Goal: Task Accomplishment & Management: Use online tool/utility

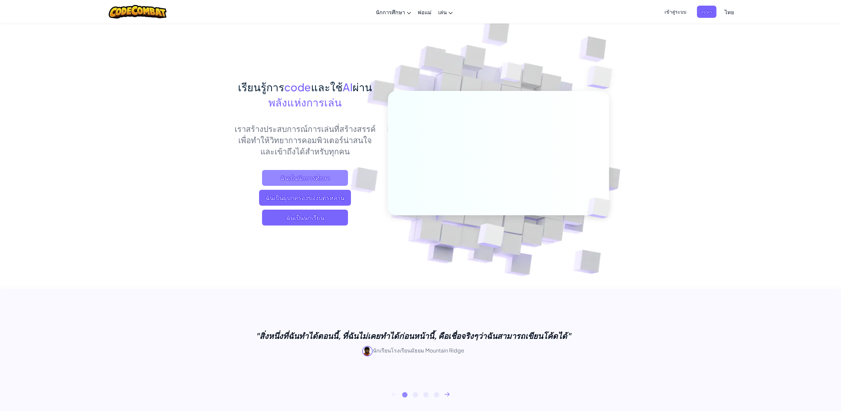
click at [295, 178] on span "ฉันเป็นนักการศึกษา" at bounding box center [305, 178] width 86 height 16
click at [284, 223] on span "ฉันเป็นนักเรียน" at bounding box center [305, 218] width 86 height 16
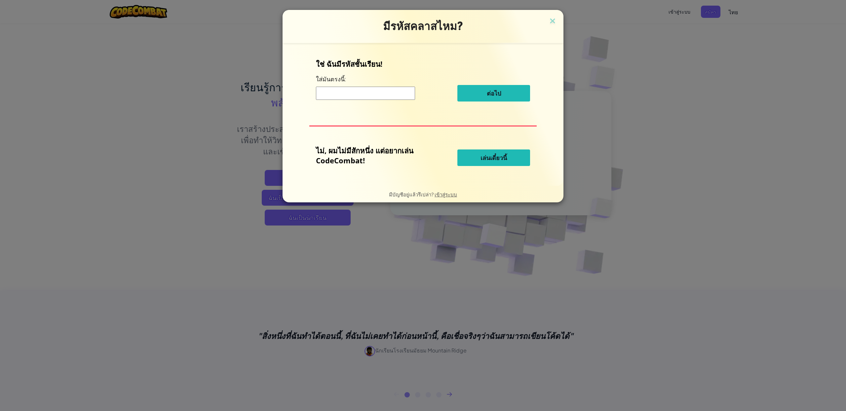
click at [339, 64] on p "ใช่ ฉันมีรหัสชั้นเรียน!" at bounding box center [423, 64] width 214 height 10
click at [516, 157] on button "เล่นเดี๋ยวนี้" at bounding box center [493, 157] width 73 height 17
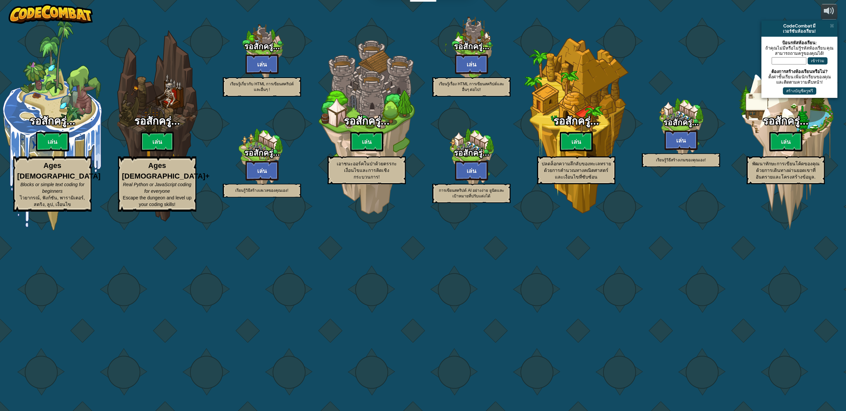
select select "th"
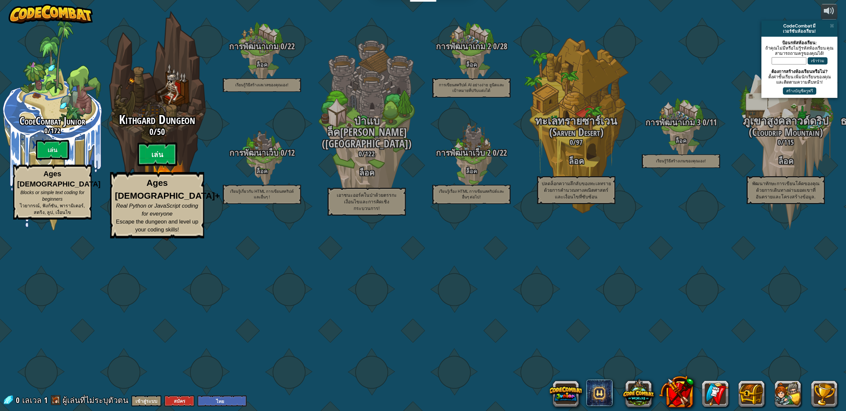
click at [168, 166] on btn "เล่น" at bounding box center [157, 154] width 40 height 24
select select "th"
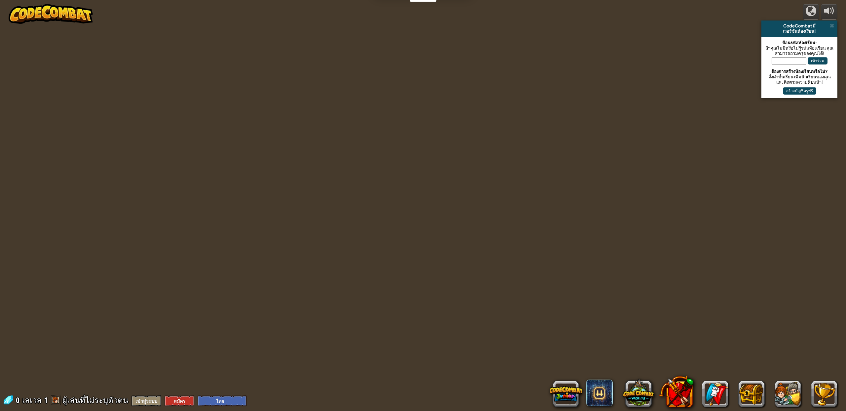
select select "th"
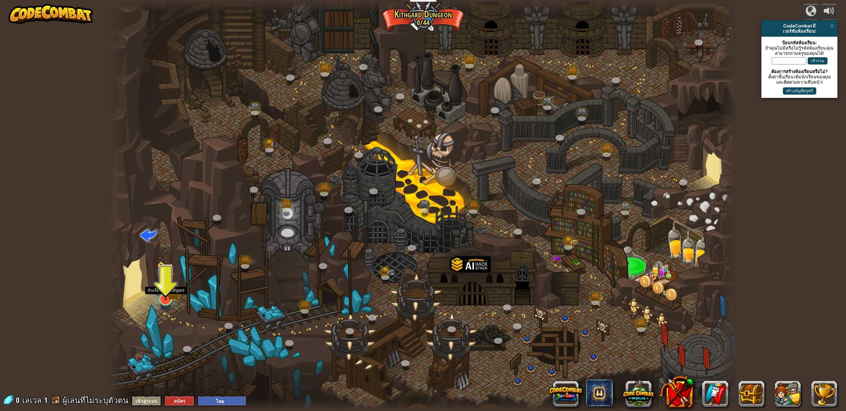
click at [170, 293] on img at bounding box center [166, 281] width 18 height 40
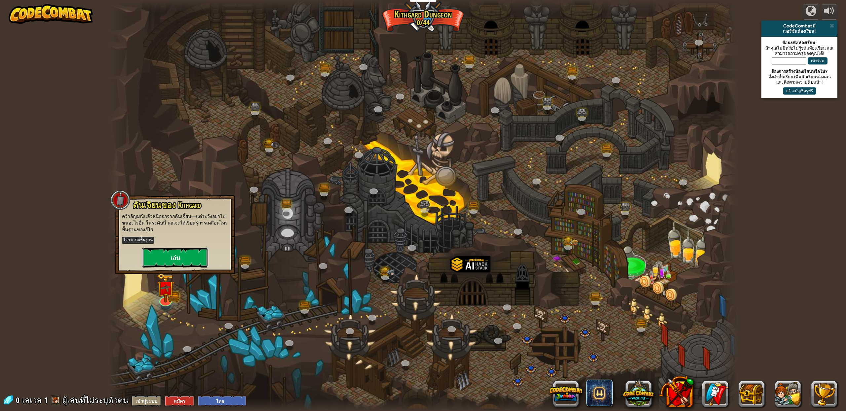
click at [183, 262] on button "เล่น" at bounding box center [175, 258] width 66 height 20
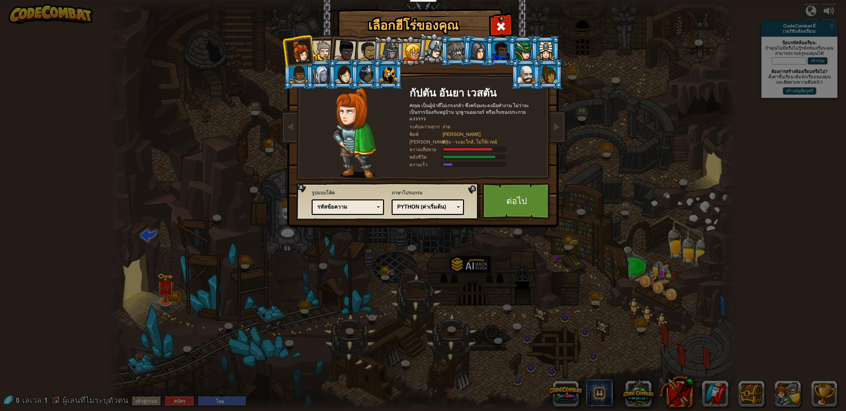
click at [324, 58] on div at bounding box center [323, 51] width 20 height 20
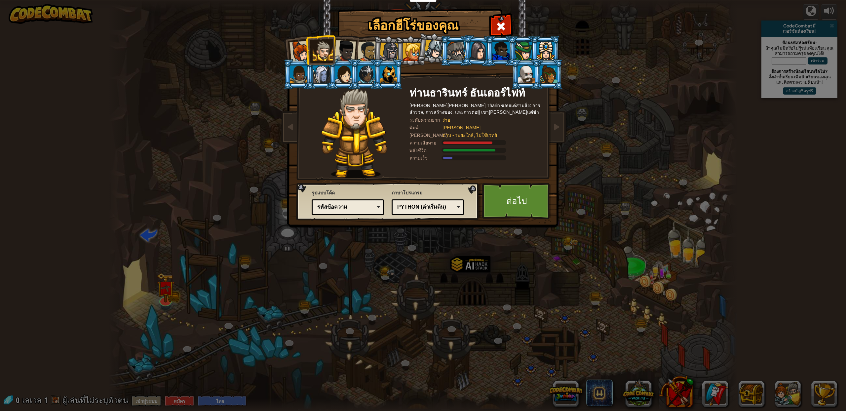
click at [310, 52] on li at bounding box center [321, 50] width 30 height 30
click at [306, 53] on li at bounding box center [321, 50] width 30 height 30
click at [335, 52] on div at bounding box center [345, 51] width 22 height 22
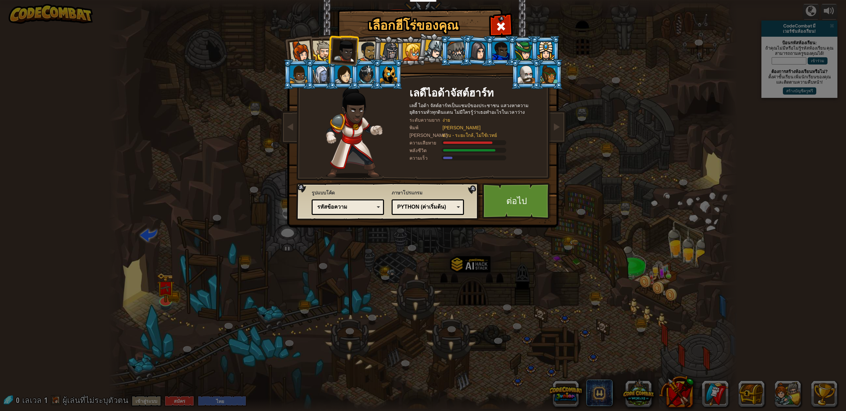
click at [355, 53] on li at bounding box center [343, 49] width 32 height 32
click at [359, 53] on div at bounding box center [368, 51] width 20 height 20
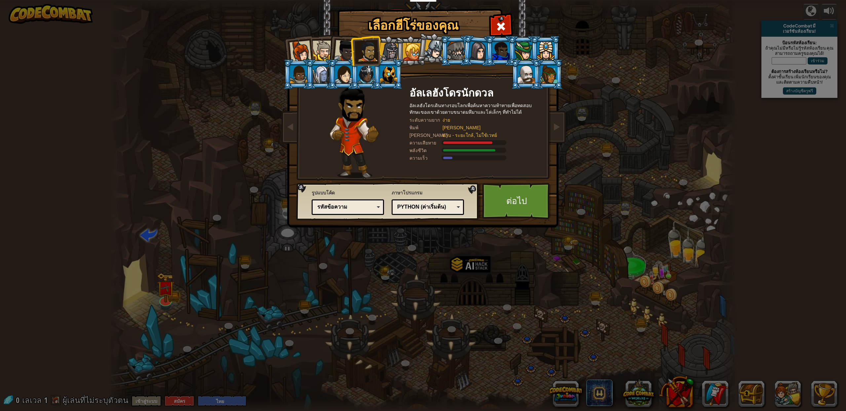
click at [381, 55] on div at bounding box center [389, 52] width 19 height 19
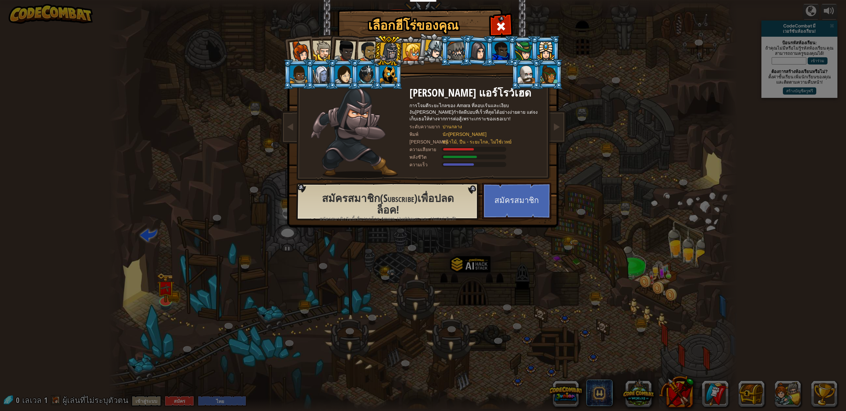
click at [416, 78] on div "[PERSON_NAME] Anya เป็นผู้นำ[PERSON_NAME]เกรงกลัว ซึ่งพร้อมจะลงมือทำงาน ไม่ว่าจ…" at bounding box center [423, 104] width 248 height 144
click at [304, 61] on li at bounding box center [298, 74] width 30 height 30
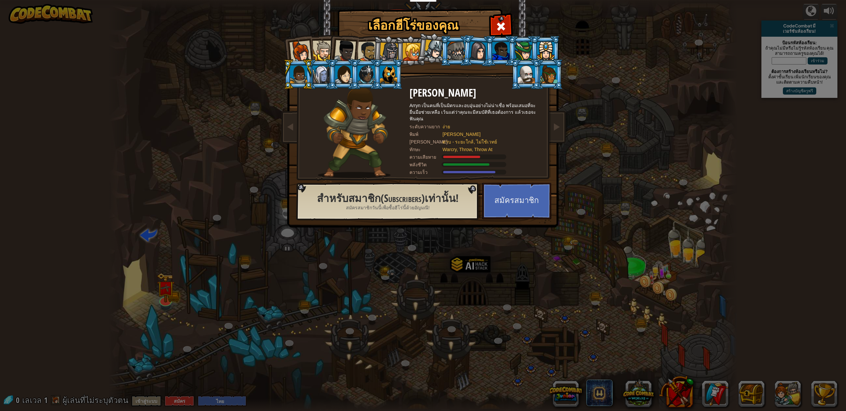
click at [310, 57] on div at bounding box center [300, 52] width 22 height 22
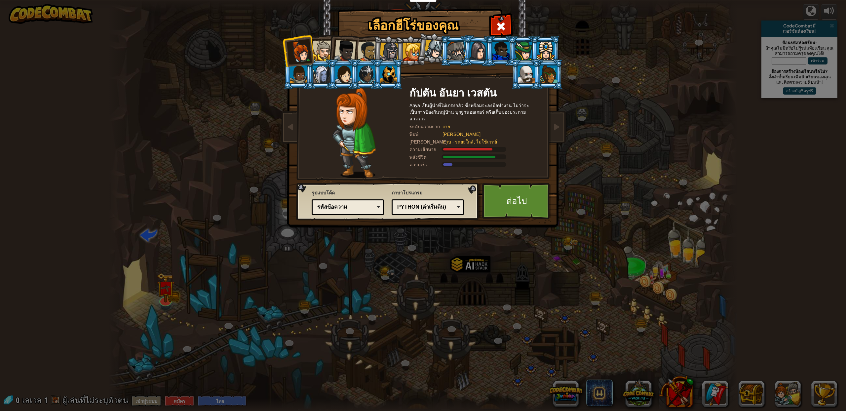
click at [321, 53] on div at bounding box center [323, 51] width 20 height 20
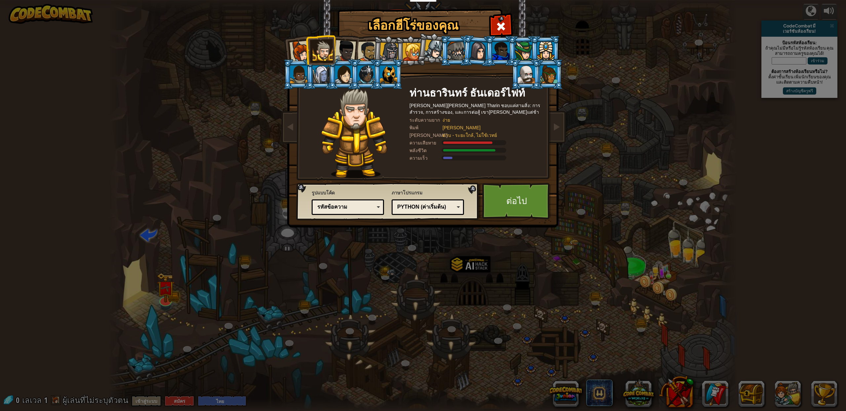
click at [364, 51] on div at bounding box center [368, 51] width 20 height 20
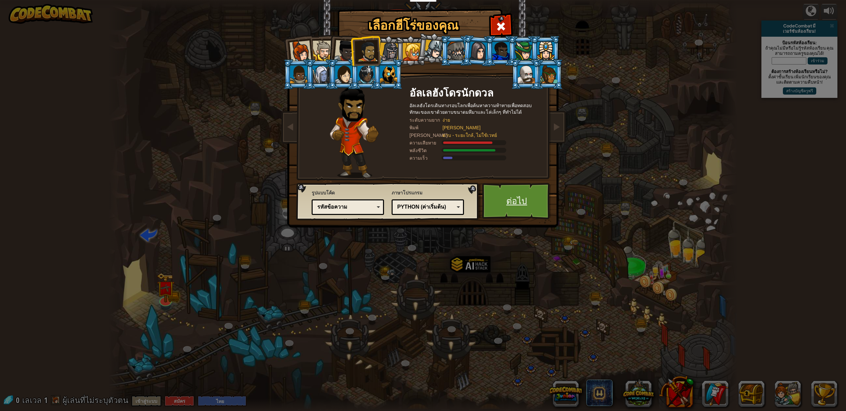
click at [510, 192] on link "ต่อไป" at bounding box center [516, 201] width 69 height 36
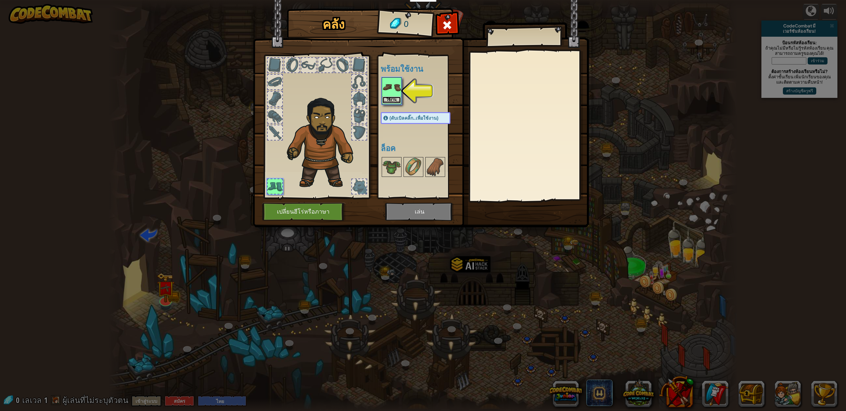
click at [395, 99] on button "ใช้งาน" at bounding box center [391, 99] width 19 height 7
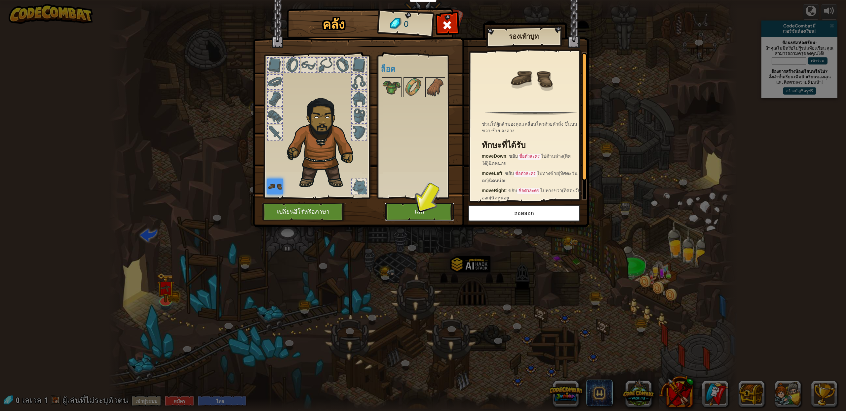
click at [416, 210] on button "เล่น" at bounding box center [419, 212] width 69 height 18
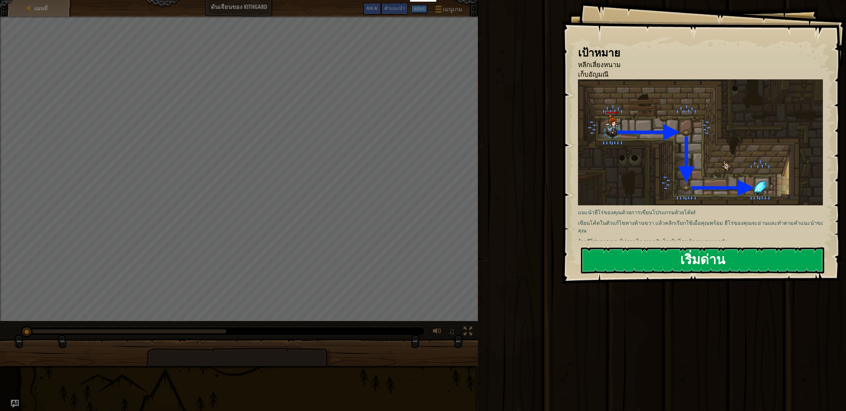
click at [628, 252] on button "เริ่มด่าน" at bounding box center [702, 260] width 243 height 26
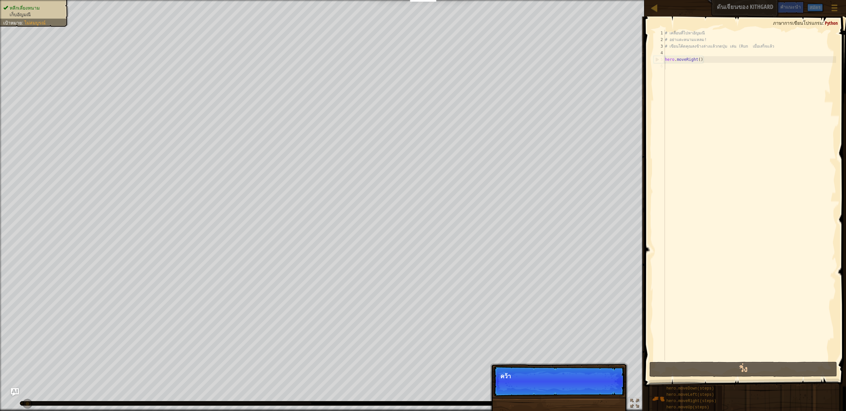
click at [714, 91] on div "# เคลื่อนที่ไปหาอัญมณี # อย่าแตะหนามแหลม! # เขียนโค้ดคุณลงข้างล่างแล้วกดปุ่ม เล…" at bounding box center [750, 202] width 173 height 344
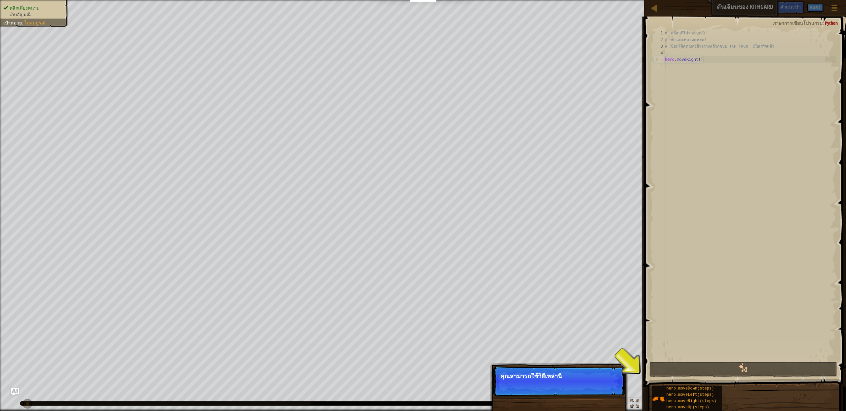
click at [605, 378] on p "คุณสามารถใช้วิธีเหล่านี้" at bounding box center [558, 376] width 117 height 7
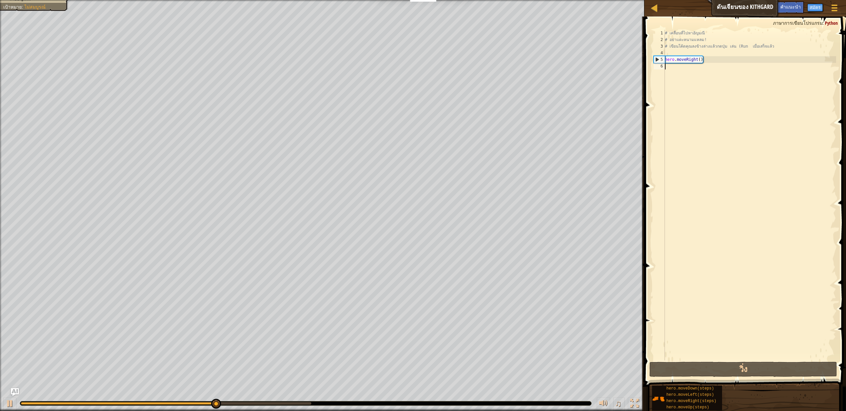
click at [686, 82] on div "# เคลื่อนที่ไปหาอัญมณี # อย่าแตะหนามแหลม! # เขียนโค้ดคุณลงข้างล่างแล้วกดปุ่ม เล…" at bounding box center [750, 202] width 173 height 344
click at [687, 81] on div "# เคลื่อนที่ไปหาอัญมณี # อย่าแตะหนามแหลม! # เขียนโค้ดคุณลงข้างล่างแล้วกดปุ่ม เล…" at bounding box center [750, 202] width 173 height 344
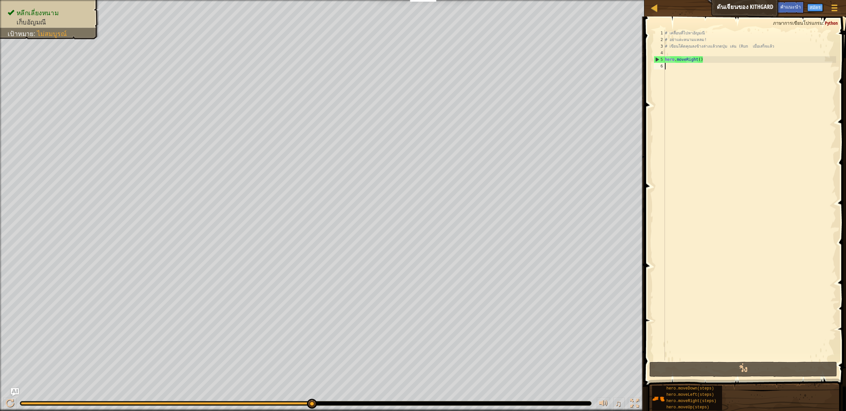
click at [686, 72] on div "# เคลื่อนที่ไปหาอัญมณี # อย่าแตะหนามแหลม! # เขียนโค้ดคุณลงข้างล่างแล้วกดปุ่ม เล…" at bounding box center [750, 202] width 173 height 344
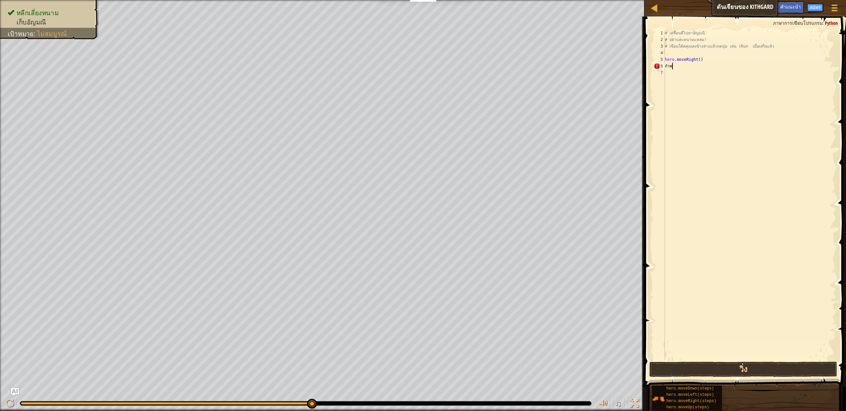
type textarea "ก"
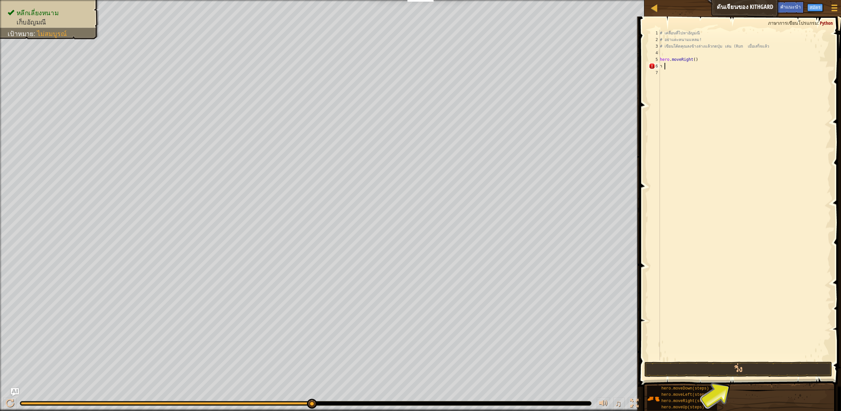
type textarea "้"
click at [764, 364] on button "วิ่ง" at bounding box center [738, 369] width 188 height 15
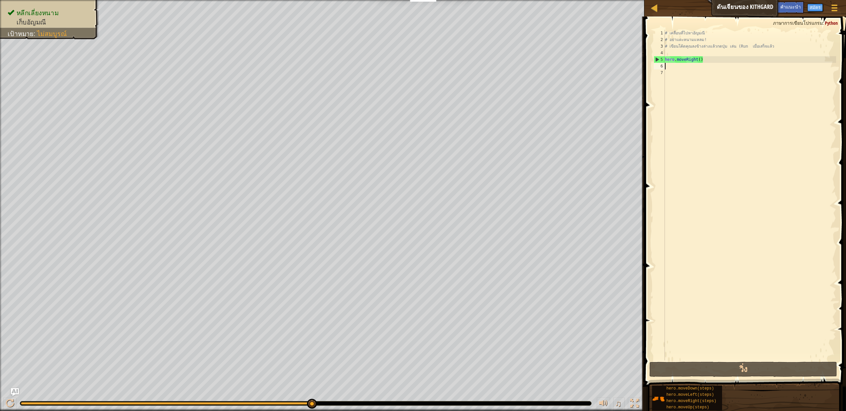
type textarea "้"
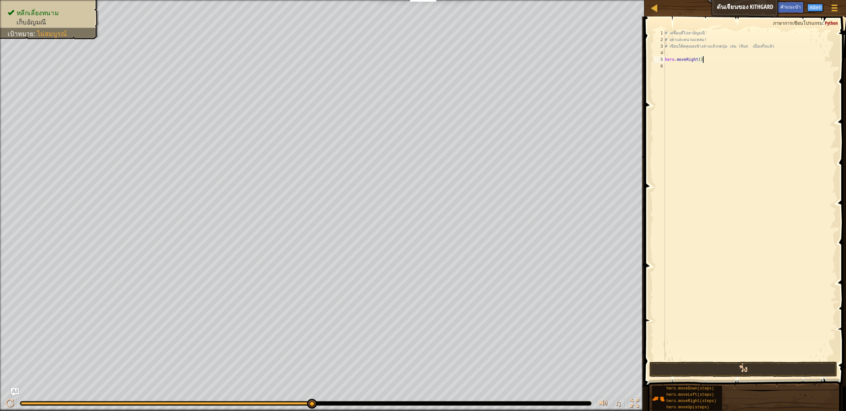
type textarea "hero.moveRight()"
click at [705, 364] on button "วิ่ง" at bounding box center [743, 369] width 188 height 15
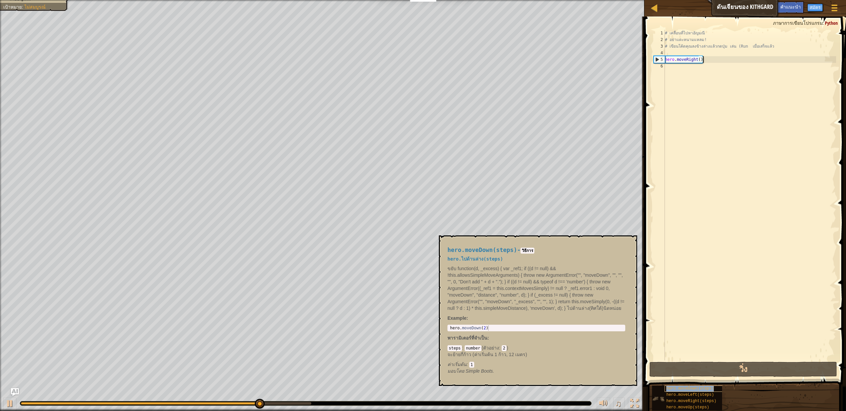
click at [703, 388] on span "hero.moveDown(steps)" at bounding box center [690, 388] width 48 height 5
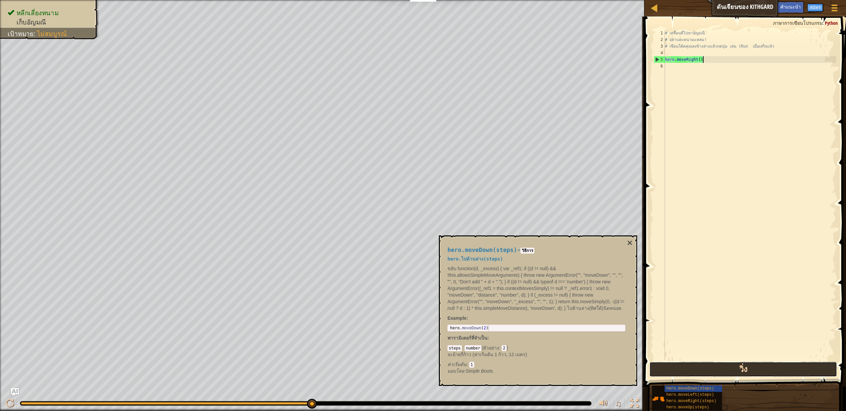
click at [722, 367] on button "วิ่ง" at bounding box center [743, 369] width 188 height 15
click at [682, 82] on div "# เคลื่อนที่ไปหาอัญมณี # อย่าแตะหนามแหลม! # เขียนโค้ดคุณลงข้างล่างแล้วกดปุ่ม เล…" at bounding box center [750, 202] width 173 height 344
click at [702, 390] on span "hero.moveDown(steps)" at bounding box center [690, 388] width 48 height 5
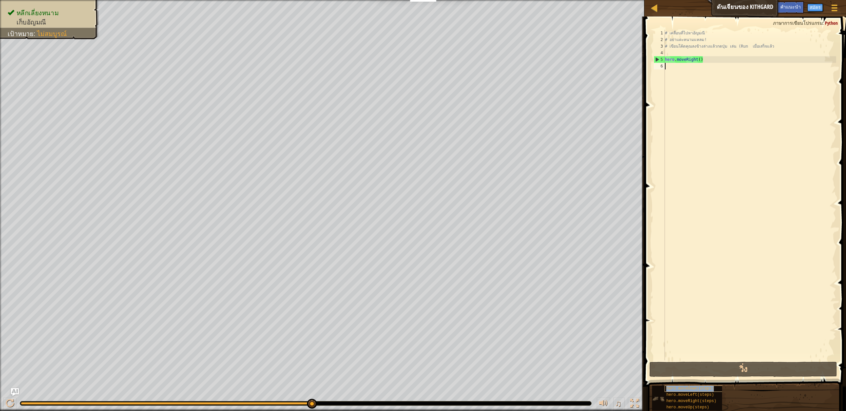
click at [702, 390] on span "hero.moveDown(steps)" at bounding box center [690, 388] width 48 height 5
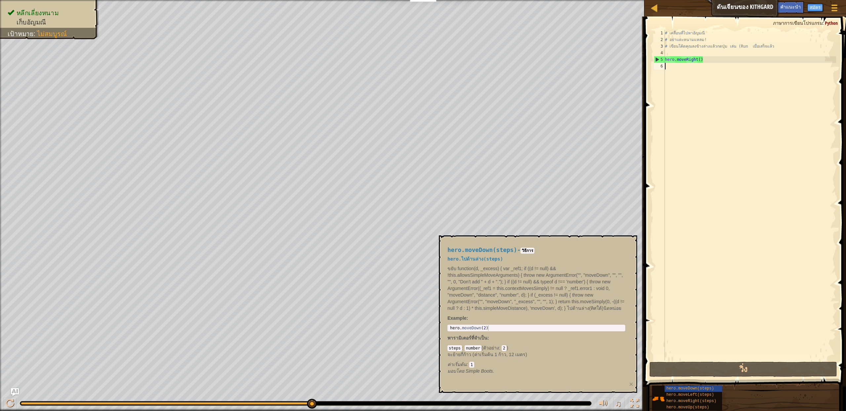
type textarea "hero.moveDown(2)"
click at [544, 327] on div "hero . moveDown ( 2 )" at bounding box center [536, 333] width 175 height 16
click at [540, 327] on div "hero . moveDown ( 2 )" at bounding box center [536, 333] width 175 height 16
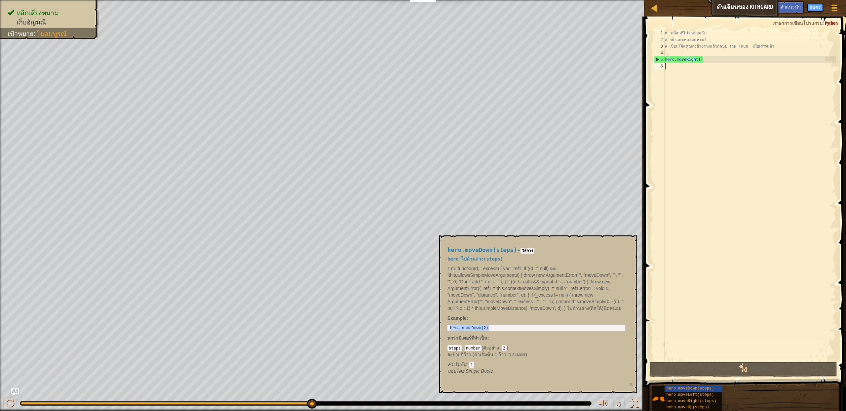
click at [676, 79] on div "# เคลื่อนที่ไปหาอัญมณี # อย่าแตะหนามแหลม! # เขียนโค้ดคุณลงข้างล่างแล้วกดปุ่ม เล…" at bounding box center [750, 202] width 173 height 344
click at [677, 75] on div "# เคลื่อนที่ไปหาอัญมณี # อย่าแตะหนามแหลม! # เขียนโค้ดคุณลงข้างล่างแล้วกดปุ่ม เล…" at bounding box center [750, 202] width 173 height 344
click at [677, 73] on div "# เคลื่อนที่ไปหาอัญมณี # อย่าแตะหนามแหลม! # เขียนโค้ดคุณลงข้างล่างแล้วกดปุ่ม เล…" at bounding box center [750, 202] width 173 height 344
paste textarea "hero.moveRight()"
type textarea "hero.moveRight()"
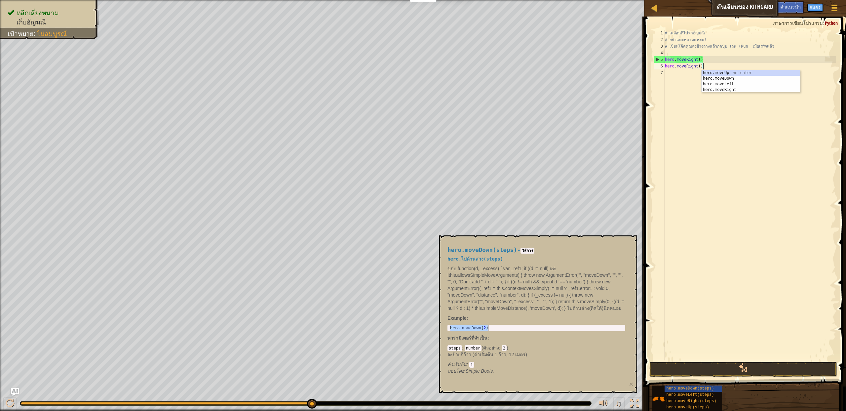
click at [693, 217] on div "# เคลื่อนที่ไปหา[PERSON_NAME] # อย่าแตะหนามแหลม! # เขียนโค้ดคุณลงข้างล่างแล้วกด…" at bounding box center [750, 202] width 173 height 344
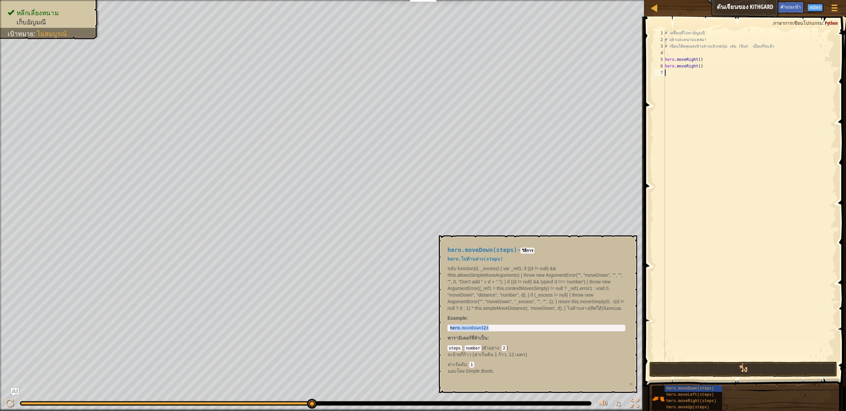
click at [677, 94] on div "# เคลื่อนที่ไปหา[PERSON_NAME] # อย่าแตะหนามแหลม! # เขียนโค้ดคุณลงข้างล่างแล้วกด…" at bounding box center [750, 202] width 173 height 344
type textarea "้"
click at [675, 76] on div "# เคลื่อนที่ไปหา[PERSON_NAME] # อย่าแตะหนามแหลม! # เขียนโค้ดคุณลงข้างล่างแล้วกด…" at bounding box center [750, 202] width 173 height 344
drag, startPoint x: 685, startPoint y: 85, endPoint x: 683, endPoint y: 81, distance: 4.3
click at [685, 85] on div "# เคลื่อนที่ไปหา[PERSON_NAME] # อย่าแตะหนามแหลม! # เขียนโค้ดคุณลงข้างล่างแล้วกด…" at bounding box center [750, 202] width 173 height 344
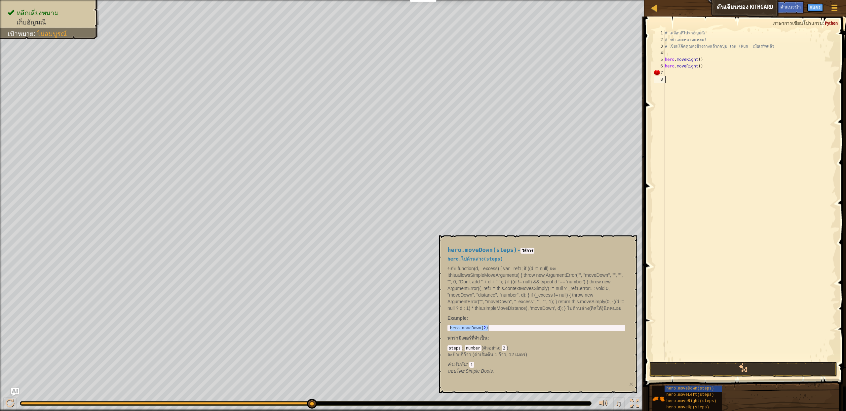
click at [681, 77] on div "# เคลื่อนที่ไปหา[PERSON_NAME] # อย่าแตะหนามแหลม! # เขียนโค้ดคุณลงข้างล่างแล้วกด…" at bounding box center [750, 202] width 173 height 344
click at [679, 74] on div "# เคลื่อนที่ไปหา[PERSON_NAME] # อย่าแตะหนามแหลม! # เขียนโค้ดคุณลงข้างล่างแล้วกด…" at bounding box center [750, 202] width 173 height 344
paste textarea "hero.moveDown(2)"
type textarea "้hero.moveDown(2)"
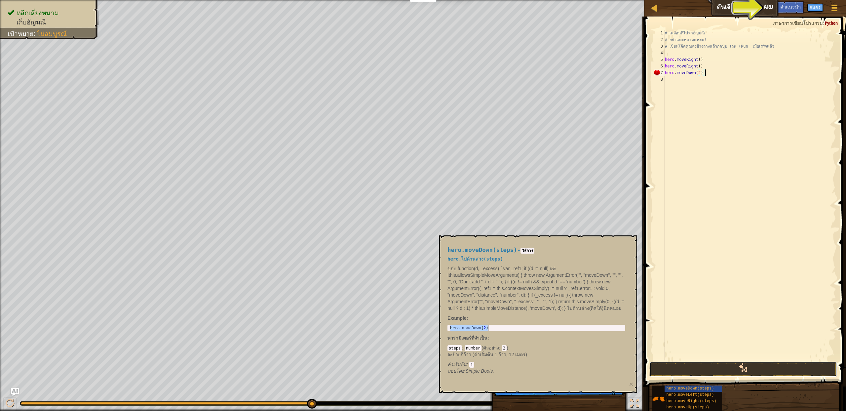
click at [713, 366] on button "วิ่ง" at bounding box center [743, 369] width 188 height 15
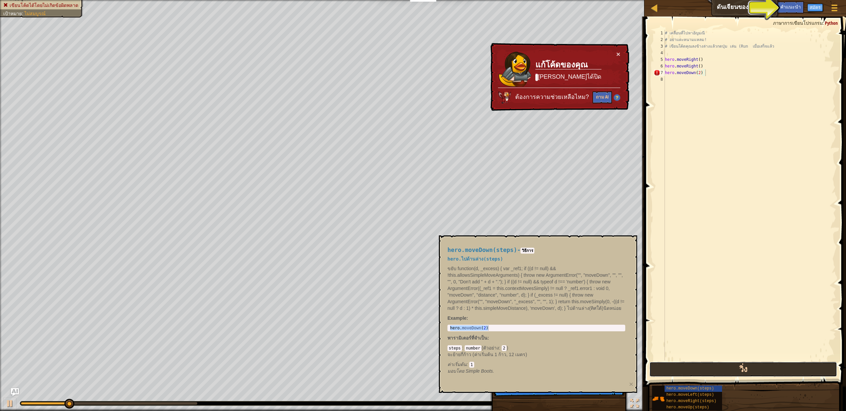
click at [713, 366] on button "วิ่ง" at bounding box center [743, 369] width 188 height 15
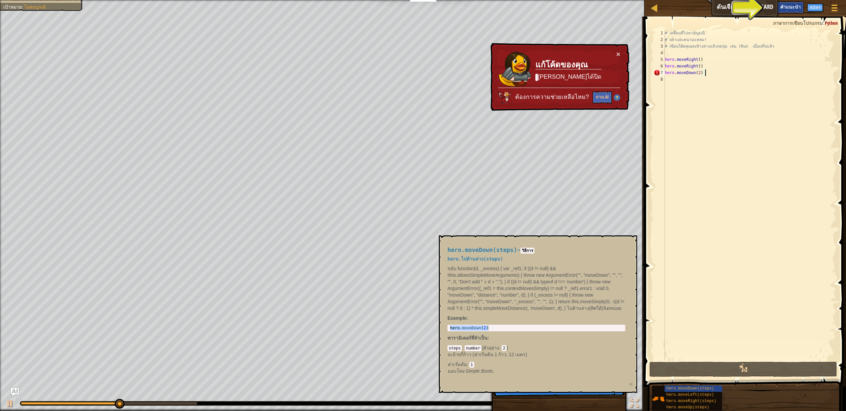
click at [786, 12] on div "คำแนะนำ" at bounding box center [790, 7] width 27 height 12
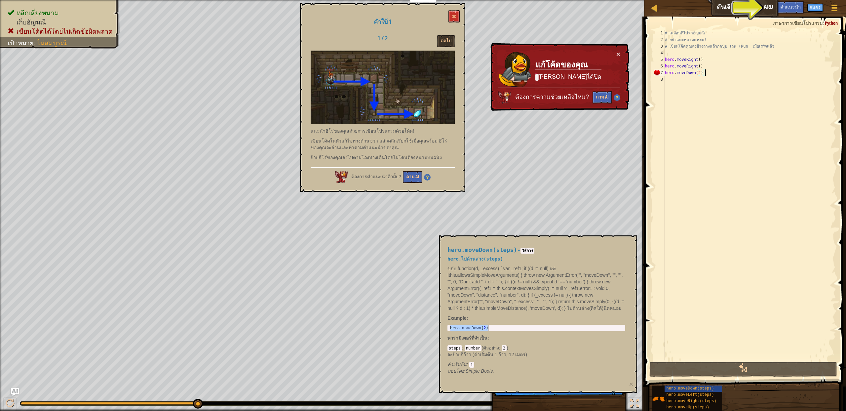
click at [704, 82] on div "# เคลื่อนที่ไปหา[PERSON_NAME] # อย่าแตะหนามแหลม! # เขียนโค้ดคุณลงข้างล่างแล้วกด…" at bounding box center [750, 202] width 173 height 344
click at [458, 19] on button at bounding box center [453, 16] width 11 height 12
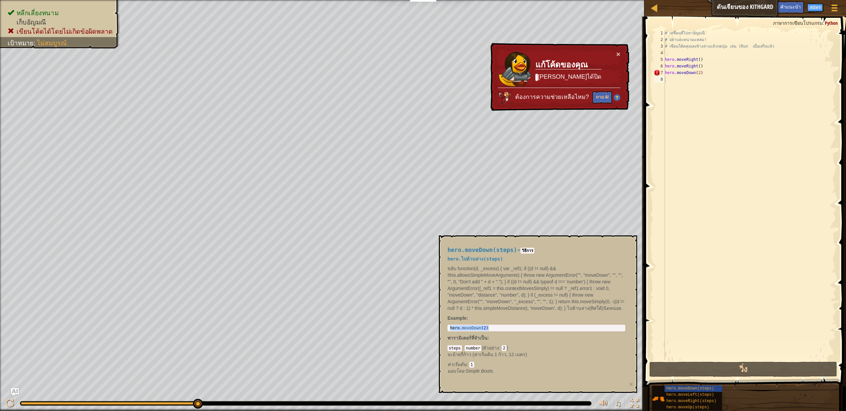
type textarea "hero.moveRight()"
drag, startPoint x: 708, startPoint y: 67, endPoint x: 666, endPoint y: 66, distance: 41.6
click at [666, 66] on div "# เคลื่อนที่ไปหา[PERSON_NAME] # อย่าแตะหนามแหลม! # เขียนโค้ดคุณลงข้างล่างแล้วกด…" at bounding box center [750, 202] width 173 height 344
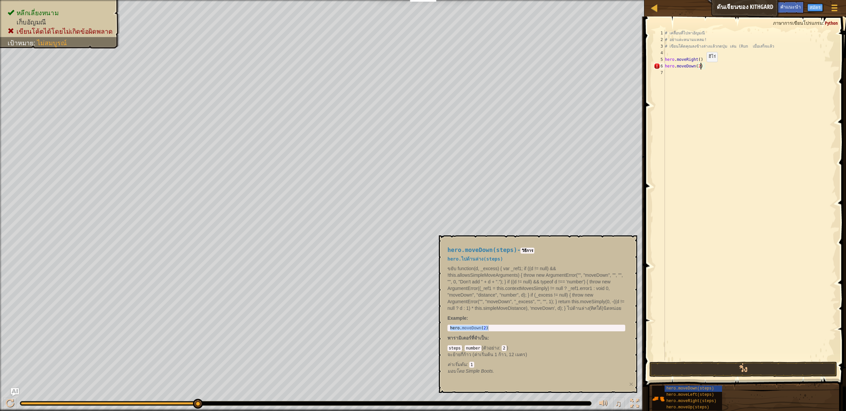
click at [701, 68] on div "# เคลื่อนที่ไปหา[PERSON_NAME] # อย่าแตะหนามแหลม! # เขียนโค้ดคุณลงข้างล่างแล้วกด…" at bounding box center [750, 202] width 173 height 344
click at [704, 67] on div "# เคลื่อนที่ไปหา[PERSON_NAME] # อย่าแตะหนามแหลม! # เขียนโค้ดคุณลงข้างล่างแล้วกด…" at bounding box center [750, 202] width 173 height 344
click at [699, 67] on div "# เคลื่อนที่ไปหา[PERSON_NAME] # อย่าแตะหนามแหลม! # เขียนโค้ดคุณลงข้างล่างแล้วกด…" at bounding box center [750, 202] width 173 height 344
drag, startPoint x: 703, startPoint y: 68, endPoint x: 668, endPoint y: 67, distance: 35.0
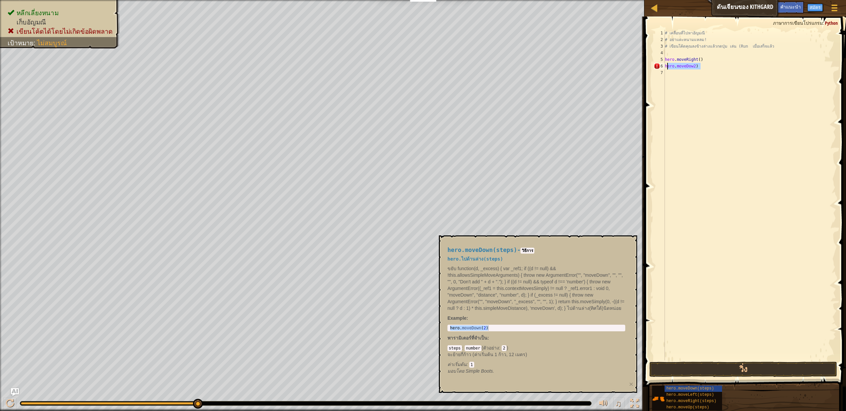
click at [668, 67] on div "# เคลื่อนที่ไปหา[PERSON_NAME] # อย่าแตะหนามแหลม! # เขียนโค้ดคุณลงข้างล่างแล้วกด…" at bounding box center [750, 202] width 173 height 344
type textarea "้"
type textarea "hero.moveRight()"
paste textarea "hero.moveDown(2)"
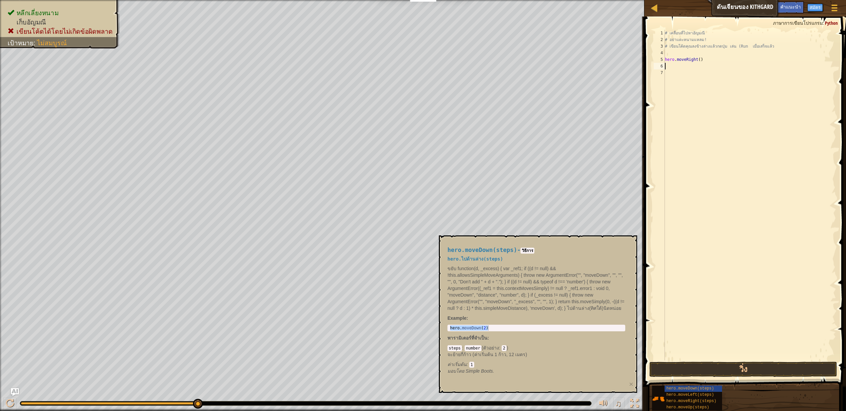
type textarea "hero.moveDown(2)"
click at [721, 364] on button "วิ่ง" at bounding box center [743, 369] width 188 height 15
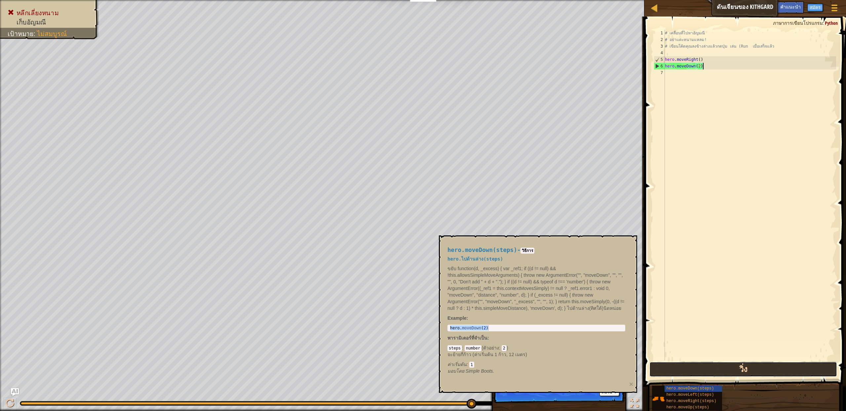
click at [740, 372] on button "วิ่ง" at bounding box center [743, 369] width 188 height 15
click at [684, 401] on span "hero.moveRight(steps)" at bounding box center [691, 401] width 50 height 5
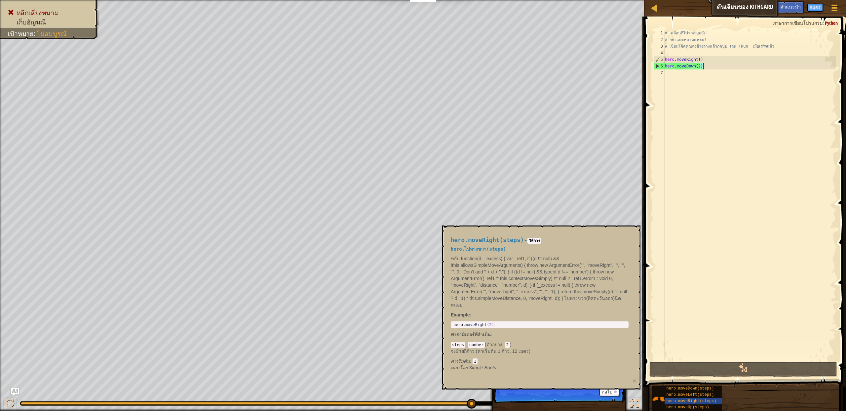
type textarea "hero.moveRight(2)"
drag, startPoint x: 502, startPoint y: 326, endPoint x: 454, endPoint y: 325, distance: 48.3
click at [454, 325] on div "hero . moveRight ( 2 )" at bounding box center [539, 330] width 175 height 16
click at [675, 80] on div "# เคลื่อนที่ไปหา[PERSON_NAME] # อย่าแตะหนามแหลม! # เขียนโค้ดคุณลงข้างล่างแล้วกด…" at bounding box center [750, 202] width 173 height 344
paste textarea "hero.moveRight(2)"
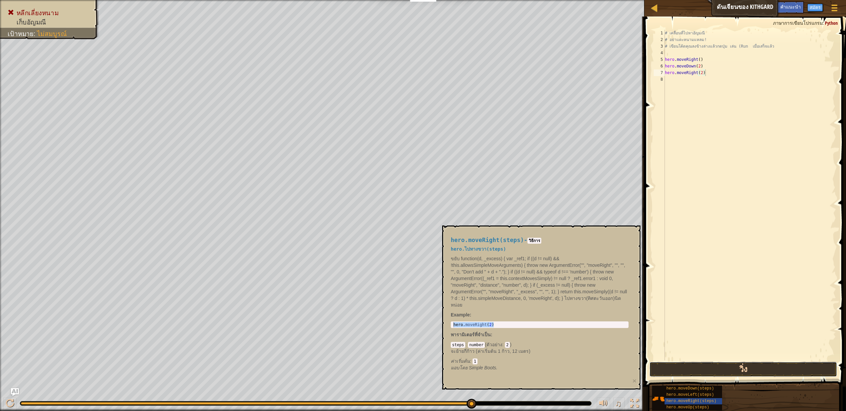
click at [724, 369] on button "วิ่ง" at bounding box center [743, 369] width 188 height 15
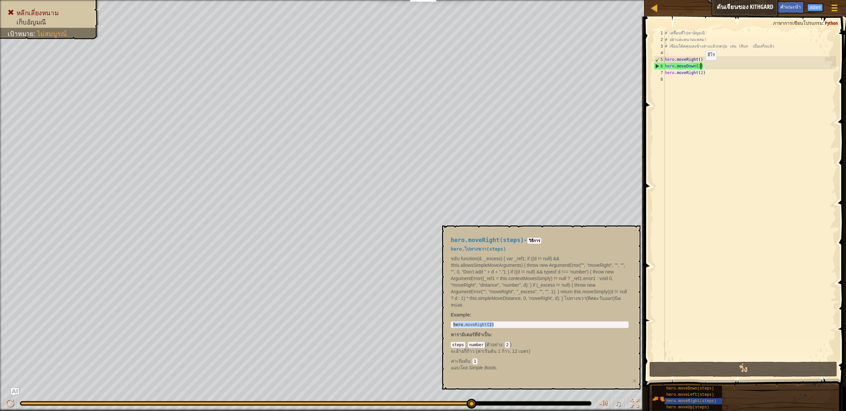
click at [700, 67] on div "# เคลื่อนที่ไปหา[PERSON_NAME] # อย่าแตะหนามแหลม! # เขียนโค้ดคุณลงข้างล่างแล้วกด…" at bounding box center [750, 202] width 173 height 344
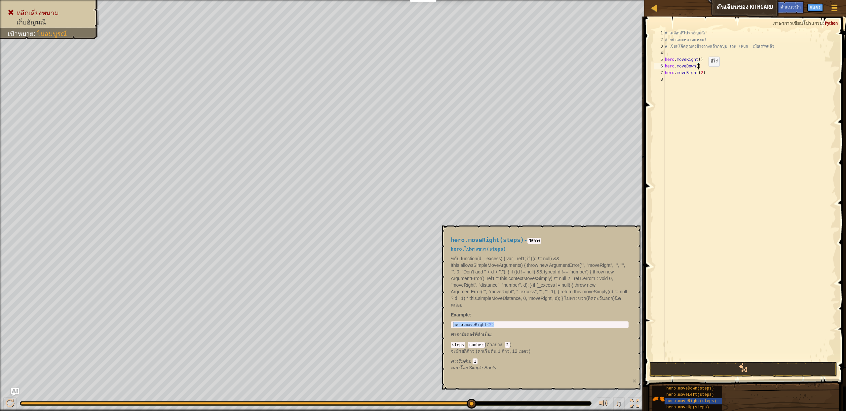
click at [703, 73] on div "# เคลื่อนที่ไปหา[PERSON_NAME] # อย่าแตะหนามแหลม! # เขียนโค้ดคุณลงข้างล่างแล้วกด…" at bounding box center [750, 202] width 173 height 344
type textarea "hero.moveRight()"
click at [711, 369] on button "วิ่ง" at bounding box center [743, 369] width 188 height 15
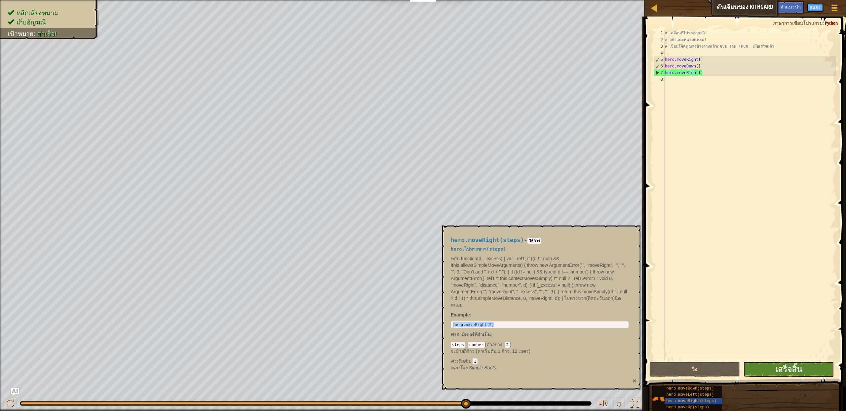
click at [633, 382] on button "×" at bounding box center [635, 380] width 4 height 7
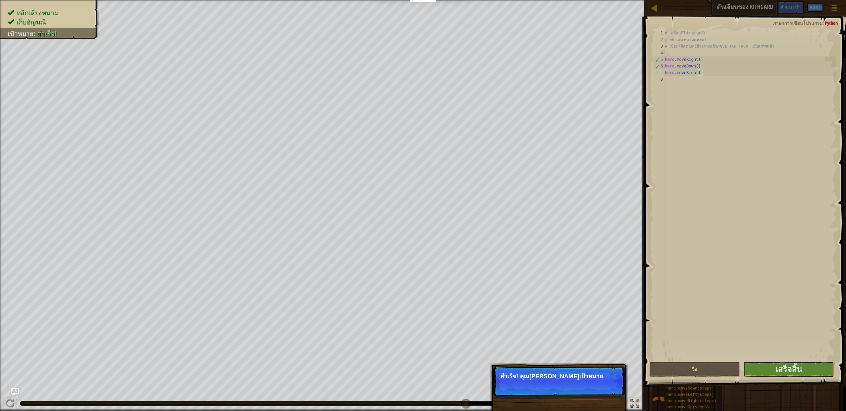
click at [590, 369] on p "สำเร็จ! คุณ[PERSON_NAME]เป้าหมาย" at bounding box center [558, 381] width 131 height 30
click at [595, 378] on p "สำเร็จ! คุณ[PERSON_NAME]เป้าหมาย กดปุ่ม เสร็จส" at bounding box center [558, 379] width 117 height 13
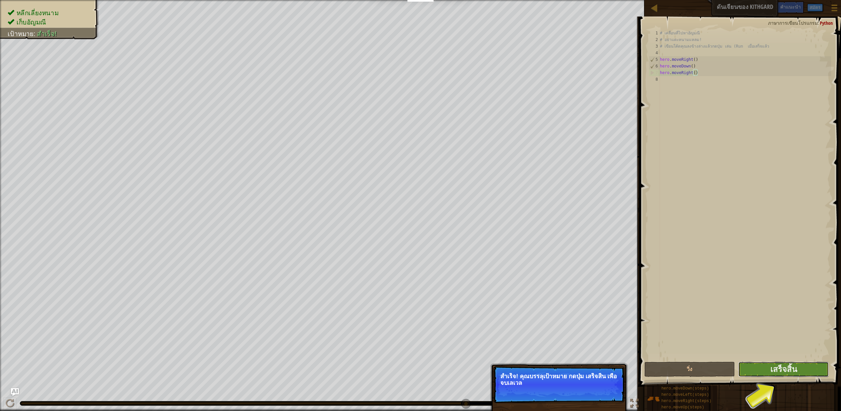
click at [770, 370] on button "เสร็จสิ้น" at bounding box center [783, 369] width 91 height 15
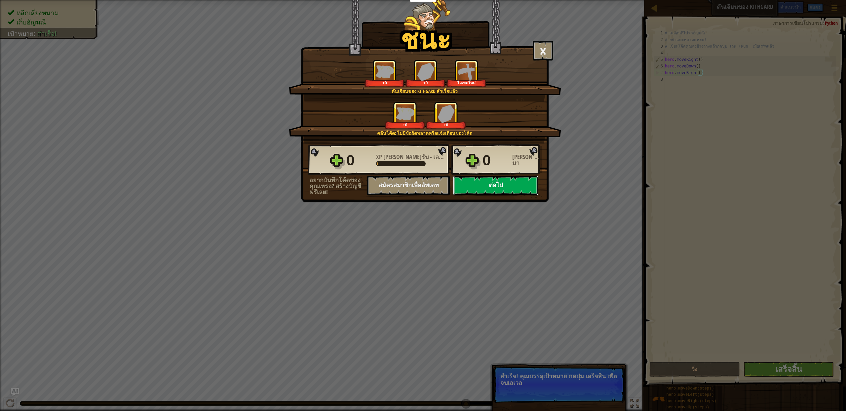
click at [510, 190] on button "ต่อไป" at bounding box center [495, 185] width 85 height 20
select select "th"
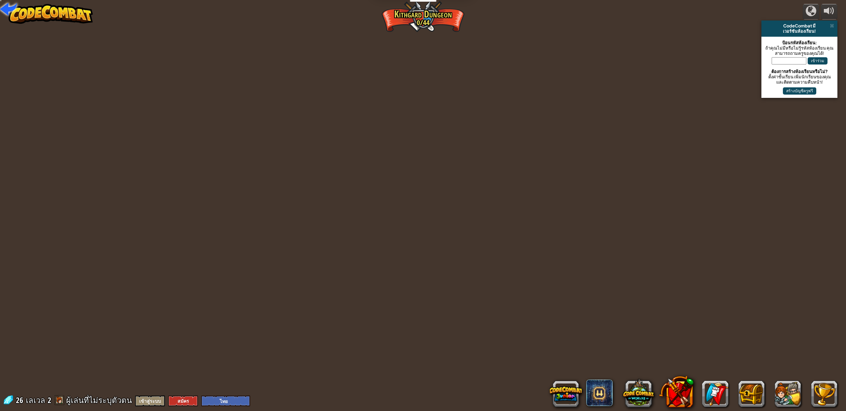
select select "th"
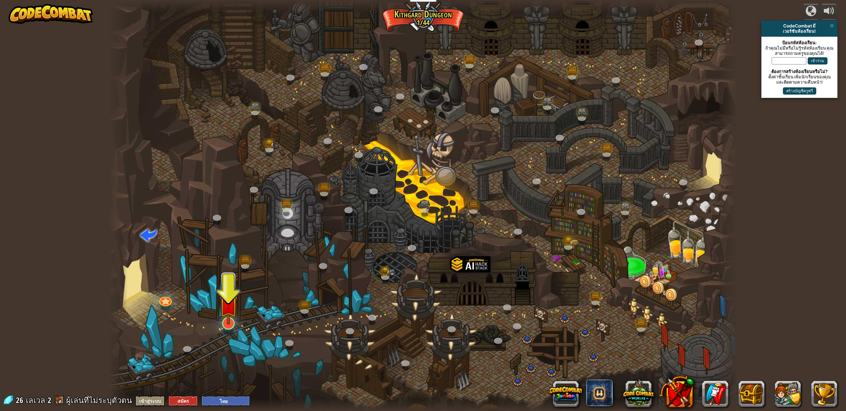
click at [227, 316] on img at bounding box center [228, 303] width 18 height 41
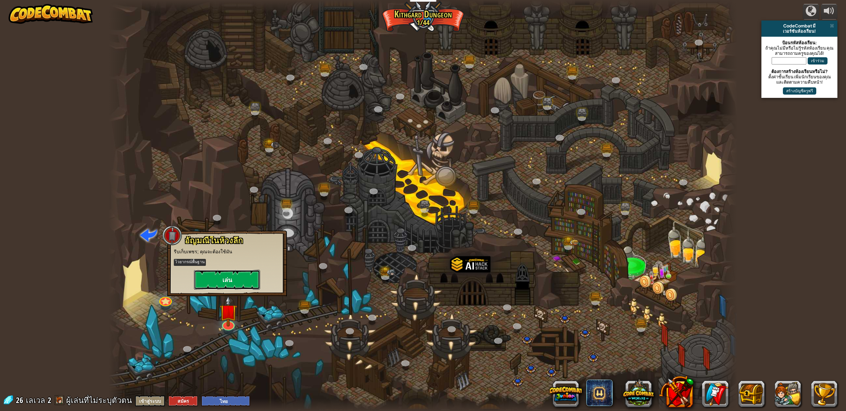
click at [242, 281] on button "เล่น" at bounding box center [227, 280] width 66 height 20
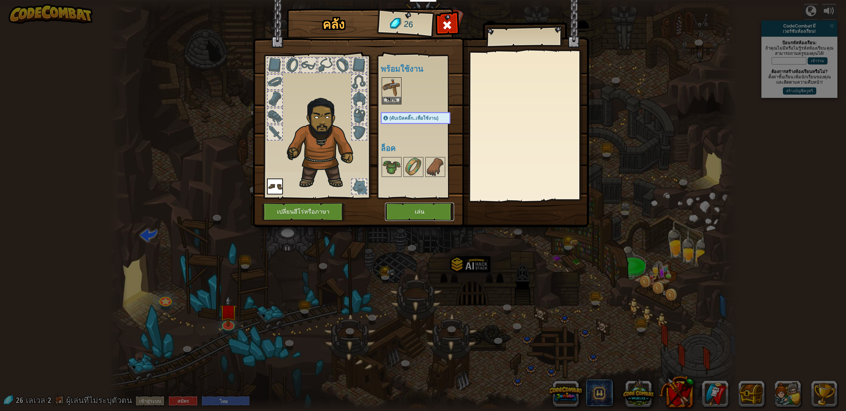
click at [410, 211] on button "เล่น" at bounding box center [419, 212] width 69 height 18
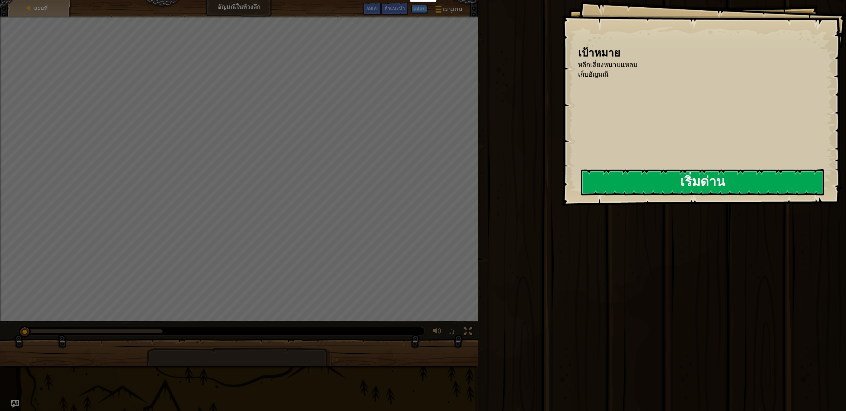
drag, startPoint x: 561, startPoint y: 183, endPoint x: 596, endPoint y: 180, distance: 35.2
click at [561, 183] on div "เป้าหมาย หลีกเลี่ยงหนามแหลม เก็บ[PERSON_NAME] เริ่มด่าน เกิดข้อผิดพลาดในการโหลด…" at bounding box center [703, 103] width 285 height 206
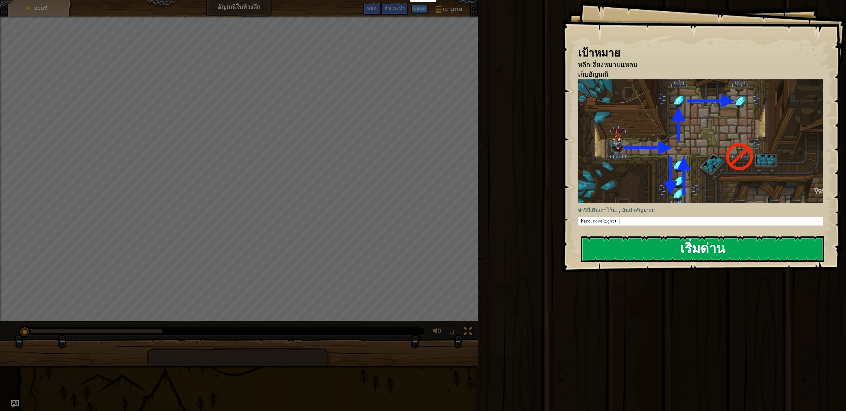
click at [610, 236] on button "เริ่มด่าน" at bounding box center [702, 249] width 243 height 26
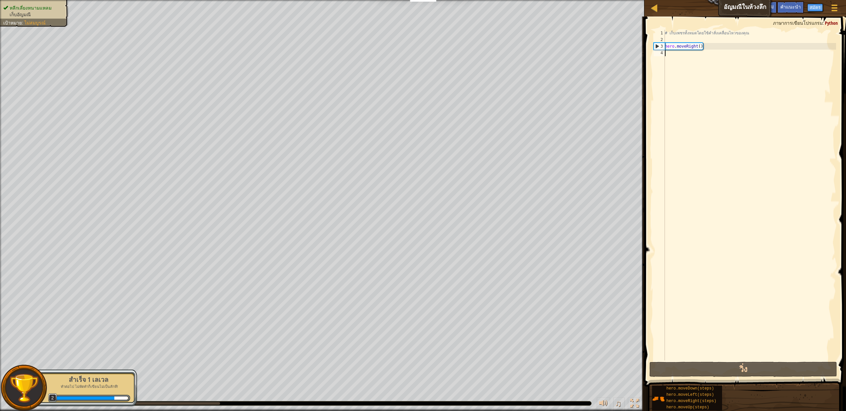
click at [679, 57] on div "# เก็บเพชรทั้งหมดโดยใช้คำสั่งเคลื่อนไหวของคุณ hero . moveRight ( )" at bounding box center [750, 202] width 173 height 344
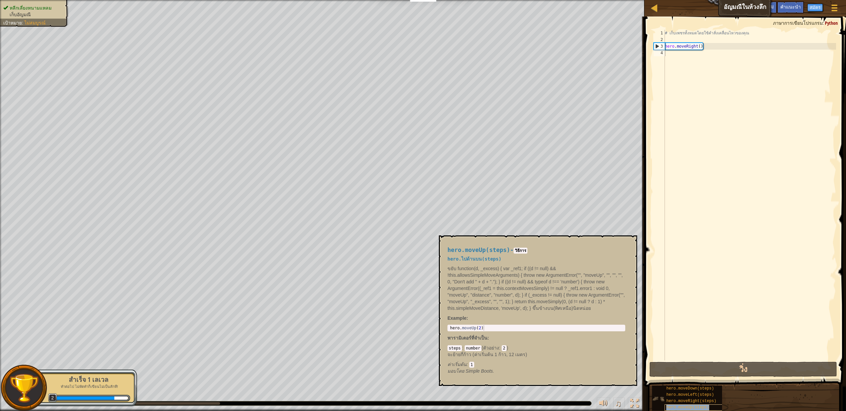
click at [691, 406] on span "hero.moveUp(steps)" at bounding box center [687, 407] width 43 height 5
type textarea "hero.moveUp(2)"
drag, startPoint x: 493, startPoint y: 329, endPoint x: 448, endPoint y: 330, distance: 45.3
click at [448, 330] on div "hero.moveUp(2) 1 hero . moveUp ( 2 ) הההההההההההההההההההההההההההההההההההההההההה…" at bounding box center [536, 328] width 178 height 7
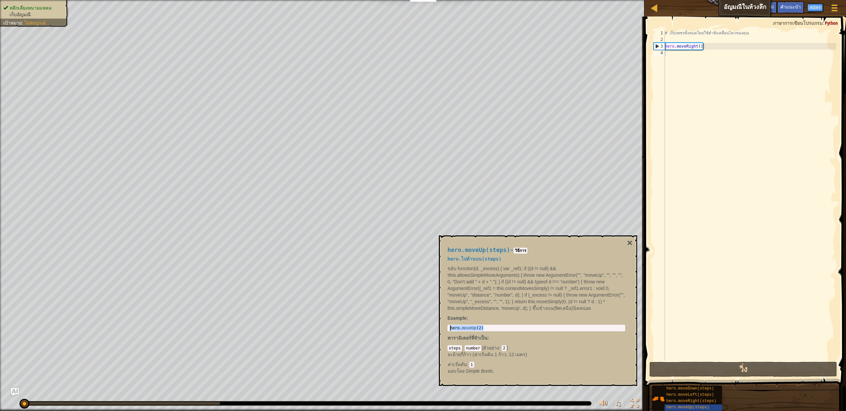
click at [672, 58] on div "# เก็บเพชรทั้งหมดโดยใช้คำสั่งเคลื่อนไหวของคุณ hero . moveRight ( )" at bounding box center [750, 202] width 173 height 344
paste textarea "hero.moveUp(2)"
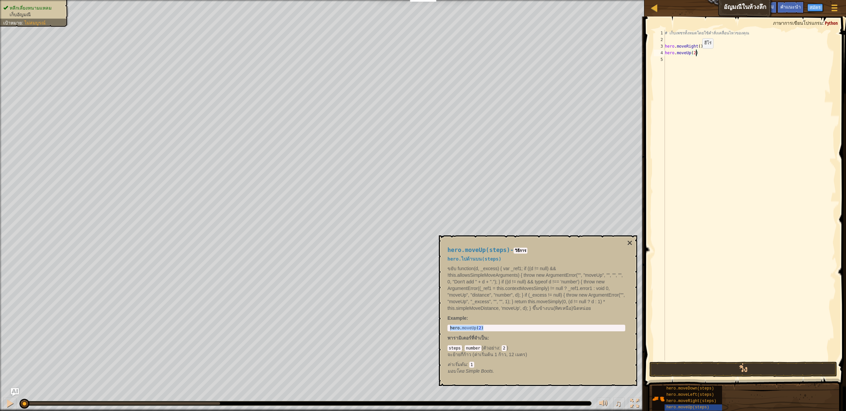
click at [697, 55] on div "# เก็บเพชรทั้งหมดโดยใช้คำสั่งเคลื่อนไหวของคุณ hero . moveRight ( ) hero . moveU…" at bounding box center [750, 202] width 173 height 344
type textarea "hero.moveUp()"
click at [704, 53] on div "# เก็บเพชรทั้งหมดโดยใช้คำสั่งเคลื่อนไหวของคุณ hero . moveRight ( ) hero . moveU…" at bounding box center [750, 202] width 173 height 344
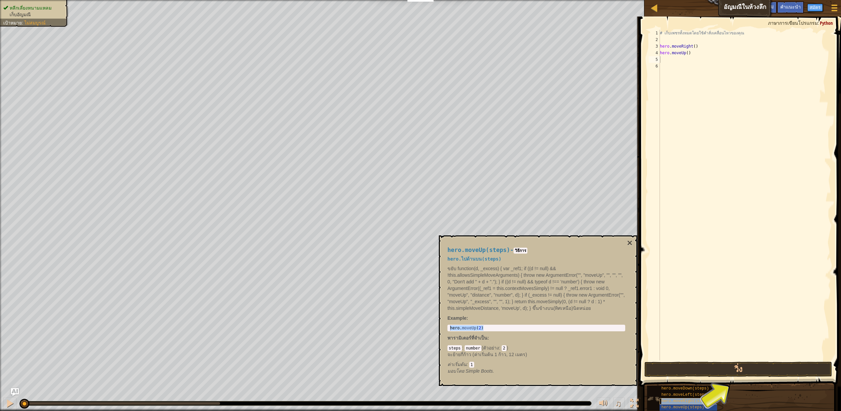
click at [696, 401] on span "hero.moveRight(steps)" at bounding box center [686, 401] width 50 height 5
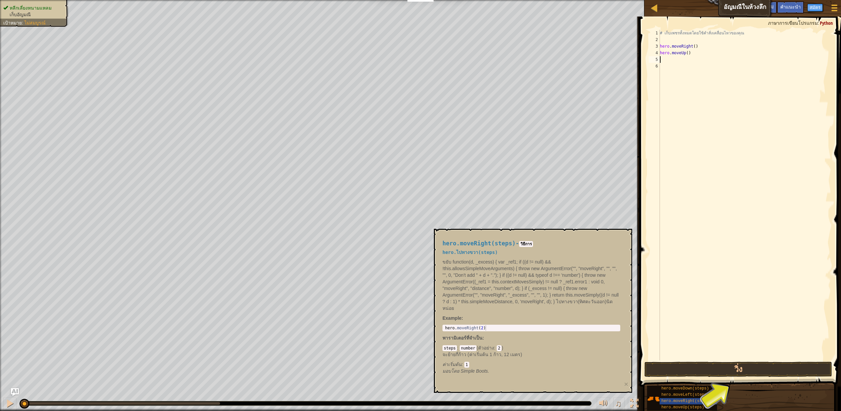
type textarea "hero.moveRight(2)"
drag, startPoint x: 494, startPoint y: 326, endPoint x: 439, endPoint y: 328, distance: 55.2
click at [439, 328] on div "hero.moveRight(steps) - วิธีการ hero.ไปทางขวา(steps) ขยับ function(d, _excess) …" at bounding box center [531, 307] width 187 height 146
click at [668, 62] on div "# เก็บเพชรทั้งหมดโดยใช้คำสั่งเคลื่อนไหวของคุณ hero . moveRight ( ) hero . moveU…" at bounding box center [745, 202] width 173 height 344
paste textarea "hero.moveRight(2)"
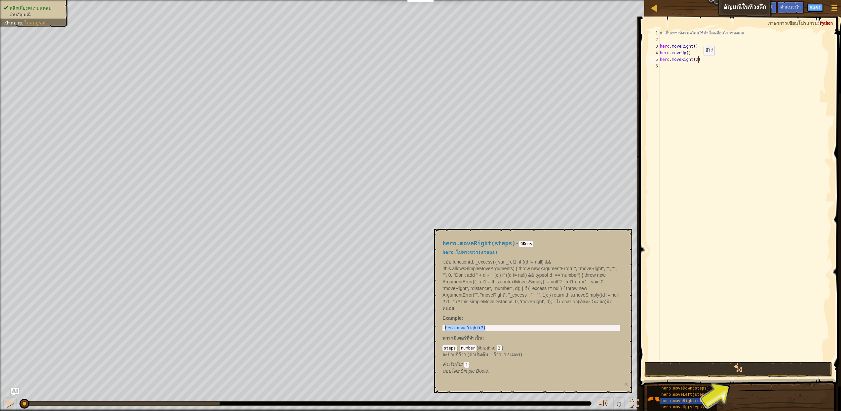
click at [698, 62] on div "# เก็บเพชรทั้งหมดโดยใช้คำสั่งเคลื่อนไหวของคุณ hero . moveRight ( ) hero . moveU…" at bounding box center [745, 202] width 173 height 344
type textarea "hero.moveRight()"
click at [682, 69] on div "# เก็บเพชรทั้งหมดโดยใช้คำสั่งเคลื่อนไหวของคุณ hero . moveRight ( ) hero . moveU…" at bounding box center [745, 202] width 173 height 344
click at [685, 391] on div "hero.moveDown(steps)" at bounding box center [702, 388] width 84 height 6
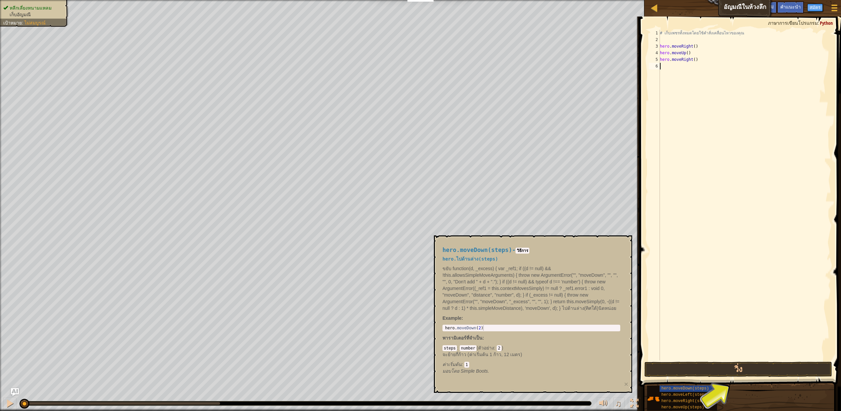
type textarea "hero.moveDown(2)"
drag, startPoint x: 491, startPoint y: 328, endPoint x: 442, endPoint y: 329, distance: 48.9
click at [442, 329] on div "hero.moveDown(2) 1 hero . moveDown ( 2 ) הההההההההההההההההההההההההההההההההההההה…" at bounding box center [531, 328] width 178 height 7
click at [671, 71] on div "# เก็บเพชรทั้งหมดโดยใช้คำสั่งเคลื่อนไหวของคุณ hero . moveRight ( ) hero . moveU…" at bounding box center [745, 202] width 173 height 344
paste textarea "hero.moveDown(2)"
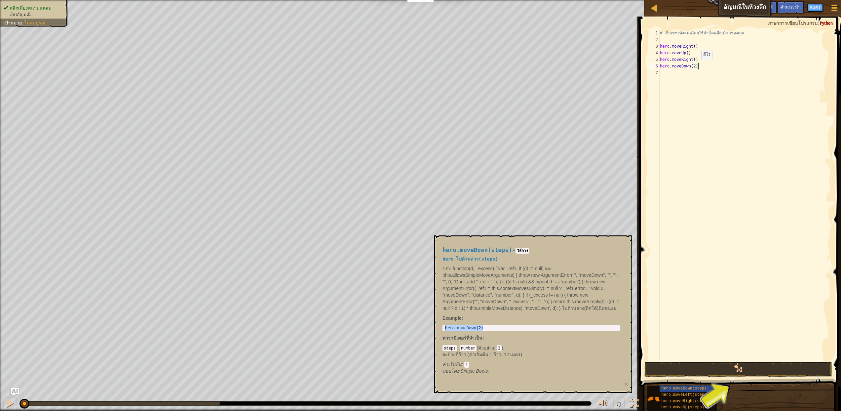
click at [696, 66] on div "# เก็บเพชรทั้งหมดโดยใช้คำสั่งเคลื่อนไหวของคุณ hero . moveRight ( ) hero . moveU…" at bounding box center [745, 202] width 173 height 344
click at [707, 372] on button "วิ่ง" at bounding box center [738, 369] width 188 height 15
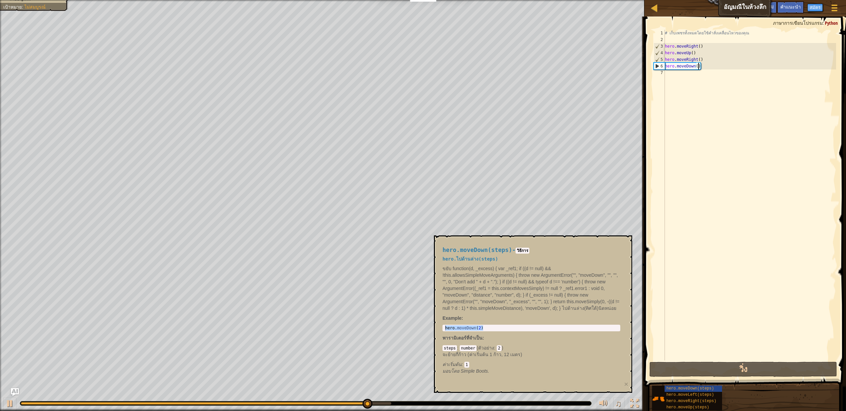
click at [482, 328] on div "hero . moveDown ( 2 )" at bounding box center [531, 333] width 175 height 16
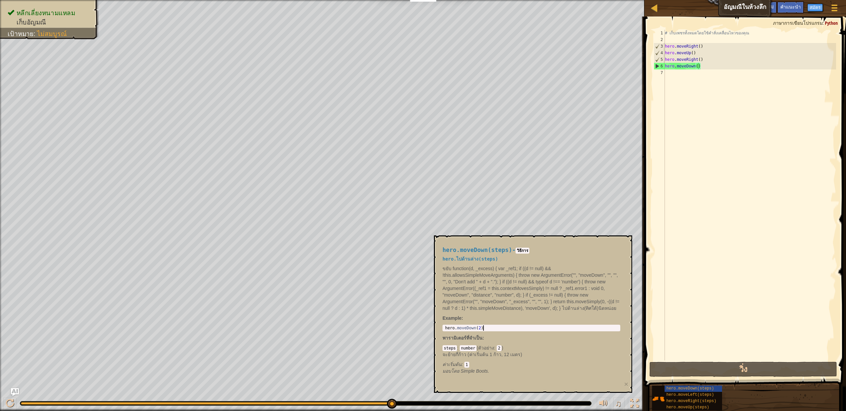
type textarea "hero.moveRight()"
drag, startPoint x: 706, startPoint y: 47, endPoint x: 665, endPoint y: 46, distance: 41.7
click at [665, 46] on div "hero.moveRight() 1 2 3 4 5 6 7 # เก็บเพชรทั้งหมดโดยใช้คำสั่งเคลื่อนไหวของคุณ he…" at bounding box center [744, 195] width 184 height 330
click at [672, 78] on div "# เก็บเพชรทั้งหมดโดยใช้คำสั่งเคลื่อนไหวของคุณ hero . moveRight ( ) hero . moveU…" at bounding box center [750, 202] width 173 height 344
paste textarea "hero.moveRight()"
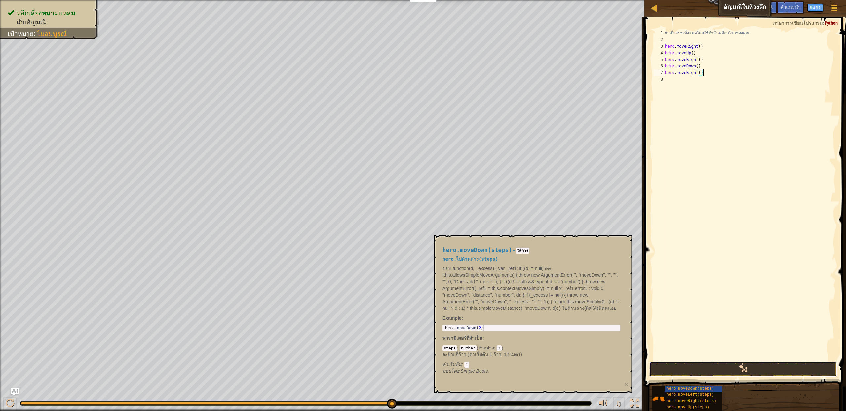
click at [717, 368] on button "วิ่ง" at bounding box center [743, 369] width 188 height 15
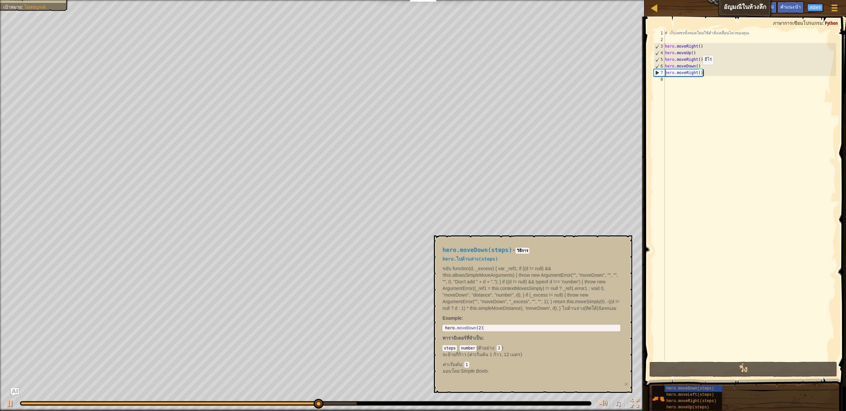
click at [697, 71] on div "# เก็บเพชรทั้งหมดโดยใช้คำสั่งเคลื่อนไหวของคุณ hero . moveRight ( ) hero . moveU…" at bounding box center [750, 202] width 173 height 344
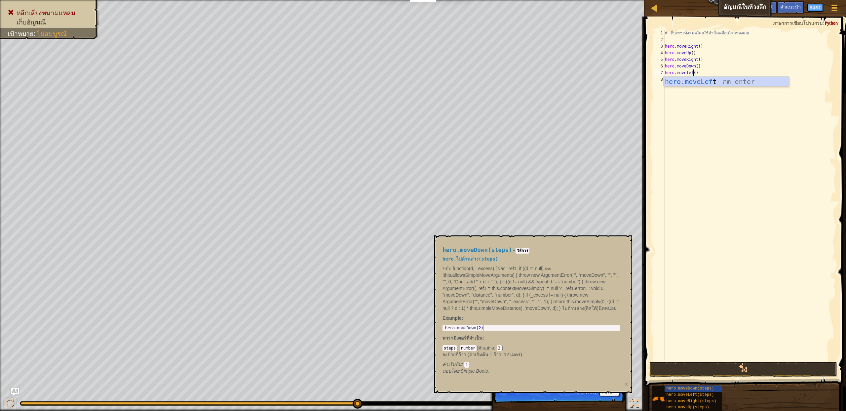
scroll to position [3, 2]
click at [739, 365] on button "วิ่ง" at bounding box center [743, 369] width 188 height 15
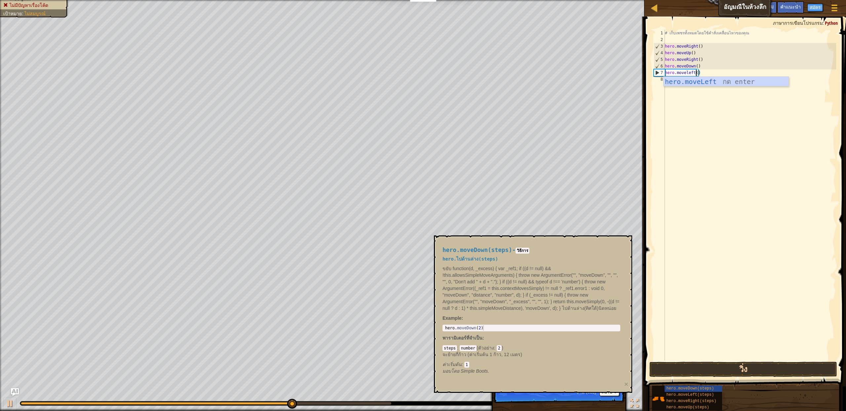
type textarea "hero.moveleft()"
click at [725, 364] on button "วิ่ง" at bounding box center [743, 369] width 188 height 15
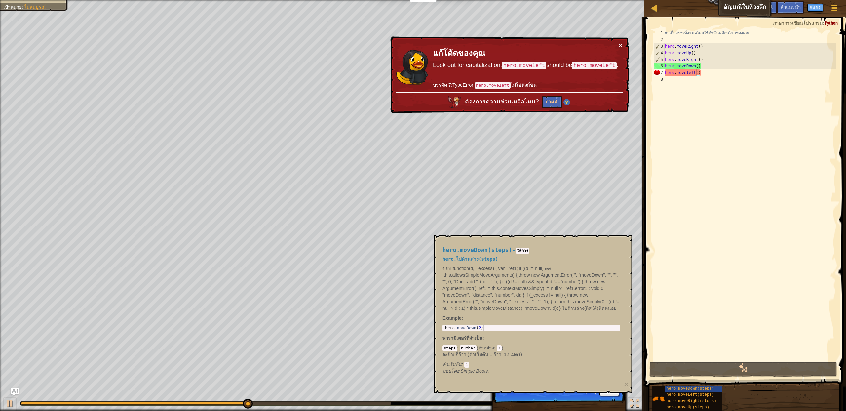
click at [621, 47] on button "×" at bounding box center [621, 45] width 4 height 7
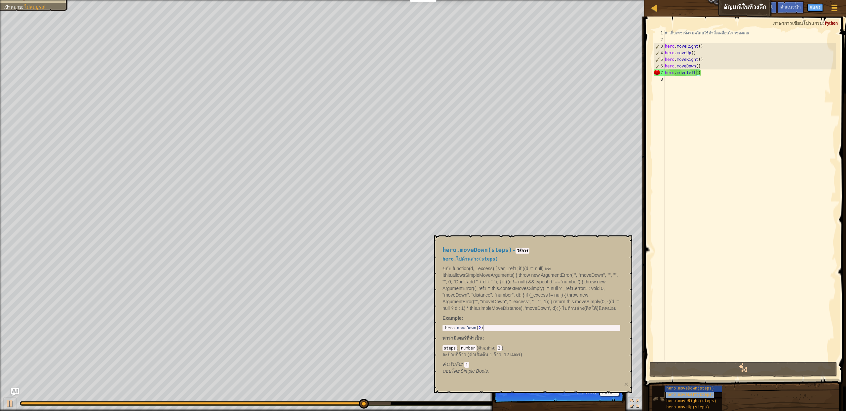
click at [679, 397] on div "hero.moveLeft(steps)" at bounding box center [707, 395] width 85 height 6
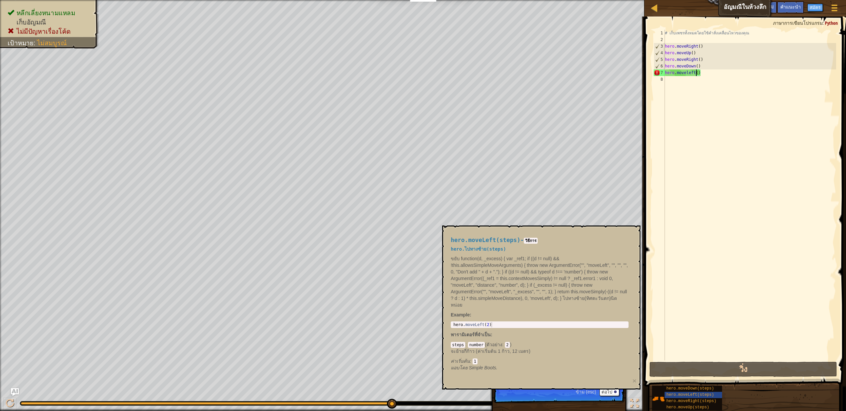
click at [687, 82] on div "# เก็บเพชรทั้งหมดโดยใช้คำสั่งเคลื่อนไหวของคุณ hero . moveRight ( ) hero . moveU…" at bounding box center [750, 202] width 173 height 344
click at [710, 71] on div "# เก็บเพชรทั้งหมดโดยใช้คำสั่งเคลื่อนไหวของคุณ hero . moveRight ( ) hero . moveU…" at bounding box center [750, 202] width 173 height 344
type textarea "hero.moveleft()"
type textarea "hero.moveLeft(2)"
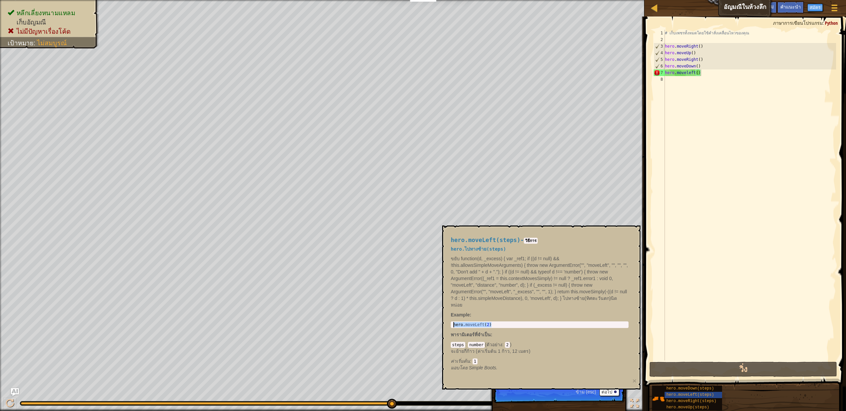
drag, startPoint x: 500, startPoint y: 325, endPoint x: 451, endPoint y: 324, distance: 48.6
click at [446, 325] on div "hero.moveLeft(steps) - วิธีการ hero.ไปทางซ้าย(steps) ขยับ function(d, _excess) …" at bounding box center [539, 304] width 187 height 146
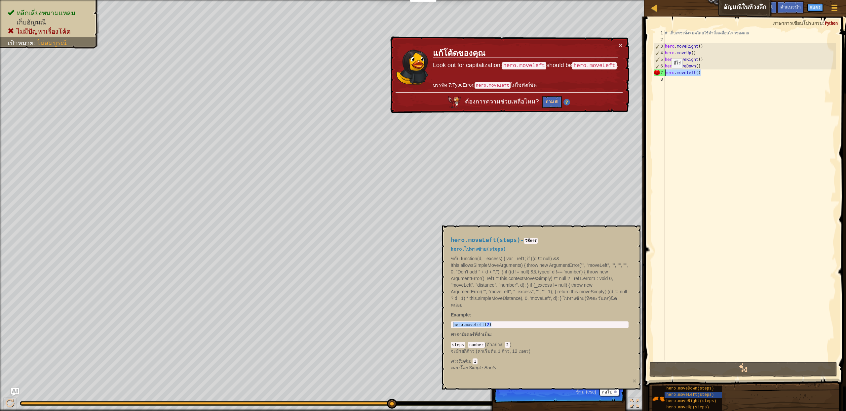
drag, startPoint x: 706, startPoint y: 73, endPoint x: 662, endPoint y: 75, distance: 44.0
click at [662, 75] on div "hero.moveleft() 1 2 3 4 5 6 7 8 # เก็บเพชรทั้งหมดโดยใช้คำสั่งเคลื่อนไหวของคุณ h…" at bounding box center [744, 195] width 184 height 330
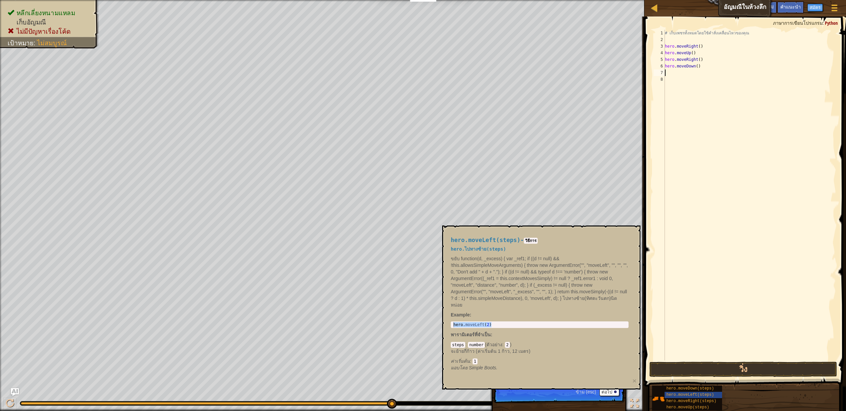
paste textarea "hero.moveLeft(2)"
click at [701, 74] on div "# เก็บเพชรทั้งหมดโดยใช้คำสั่งเคลื่อนไหวของคุณ hero . moveRight ( ) hero . moveU…" at bounding box center [750, 202] width 173 height 344
type textarea "hero.moveLeft()"
click at [690, 388] on span "hero.moveDown(steps)" at bounding box center [690, 388] width 48 height 5
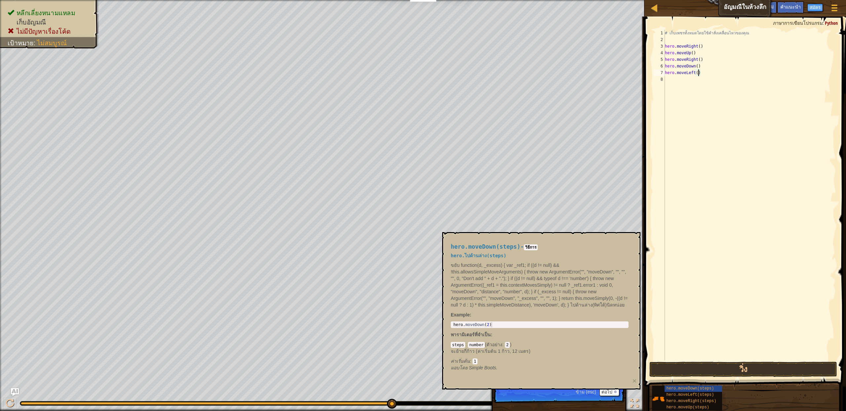
type textarea "hero.moveDown(2)"
drag, startPoint x: 497, startPoint y: 323, endPoint x: 453, endPoint y: 325, distance: 44.3
click at [453, 325] on div "hero . moveDown ( 2 )" at bounding box center [539, 330] width 175 height 16
click at [682, 82] on div "# เก็บเพชรทั้งหมดโดยใช้คำสั่งเคลื่อนไหวของคุณ hero . moveRight ( ) hero . moveU…" at bounding box center [750, 202] width 173 height 344
paste textarea "hero.moveDown(2)"
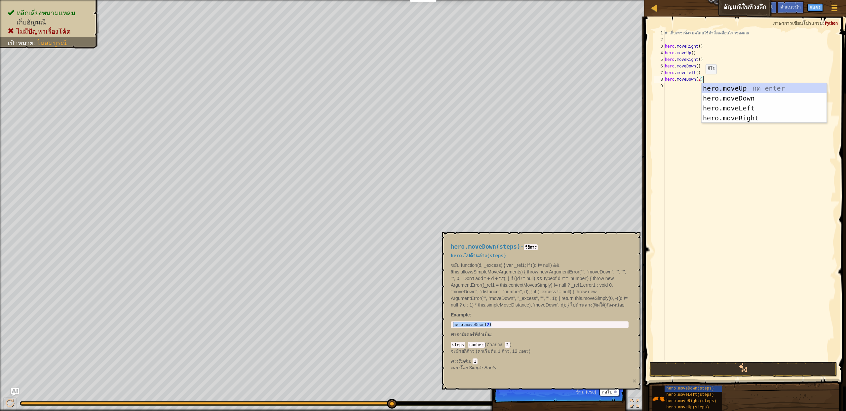
click at [700, 80] on div "# เก็บเพชรทั้งหมดโดยใช้คำสั่งเคลื่อนไหวของคุณ hero . moveRight ( ) hero . moveU…" at bounding box center [750, 202] width 173 height 344
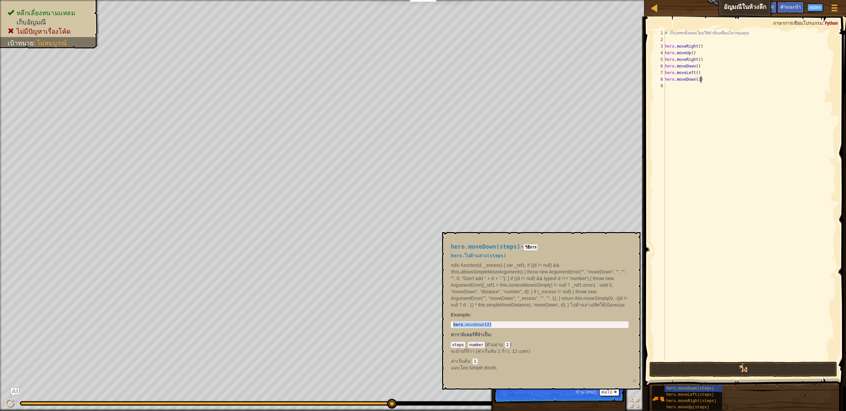
type textarea "hero.moveDown()"
click at [721, 362] on button "วิ่ง" at bounding box center [743, 369] width 188 height 15
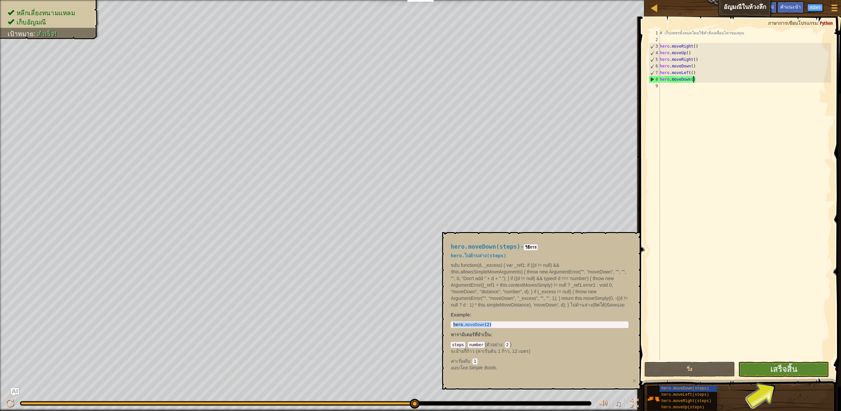
click at [687, 90] on div "# เก็บเพชรทั้งหมดโดยใช้คำสั่งเคลื่อนไหวของคุณ hero . moveRight ( ) hero . moveU…" at bounding box center [745, 202] width 173 height 344
drag, startPoint x: 694, startPoint y: 54, endPoint x: 660, endPoint y: 54, distance: 33.7
click at [660, 54] on div "# เก็บเพชรทั้งหมดโดยใช้คำสั่งเคลื่อนไหวของคุณ hero . moveRight ( ) hero . moveU…" at bounding box center [745, 202] width 173 height 344
paste textarea "Down(2"
type textarea "hero.moveDown(2)"
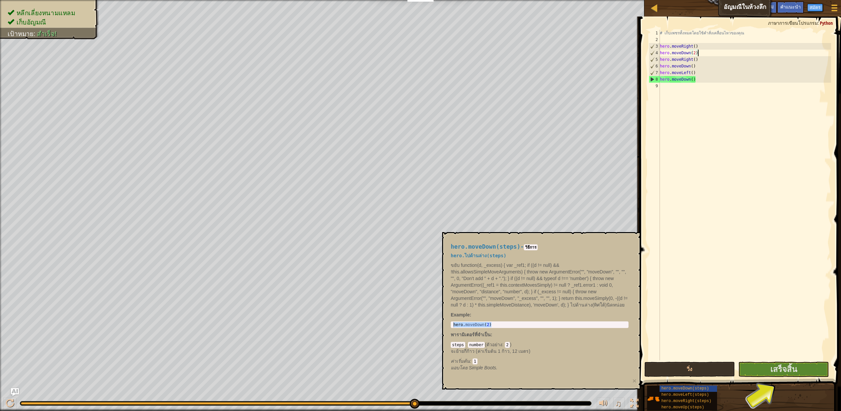
click at [668, 89] on div "# เก็บเพชรทั้งหมดโดยใช้คำสั่งเคลื่อนไหวของคุณ hero . moveRight ( ) hero . moveD…" at bounding box center [745, 202] width 173 height 344
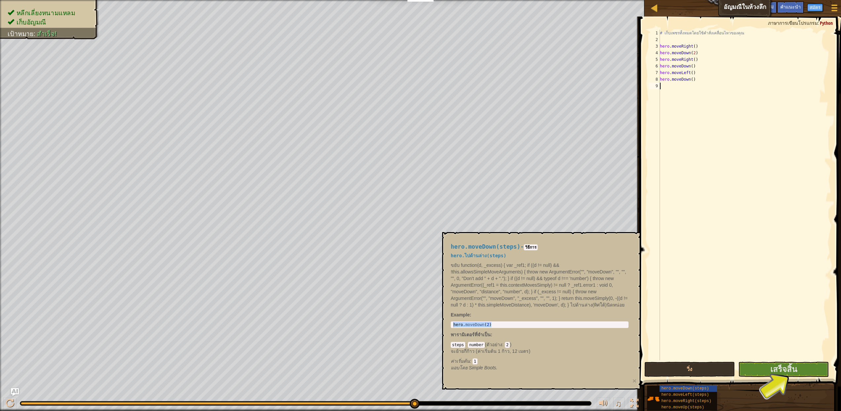
paste textarea "hero.moveDown(2)"
type textarea "hero.moveDown(2)"
click at [686, 96] on div "# เก็บเพชรทั้งหมดโดยใช้คำสั่งเคลื่อนไหวของคุณ hero . moveRight ( ) hero . moveD…" at bounding box center [746, 202] width 171 height 344
drag, startPoint x: 702, startPoint y: 60, endPoint x: 657, endPoint y: 59, distance: 44.3
click at [657, 59] on div "1 2 3 4 5 6 7 8 9 10 # เก็บเพชรทั้งหมดโดยใช้คำสั่งเคลื่อนไหวของคุณ hero . moveR…" at bounding box center [739, 195] width 184 height 330
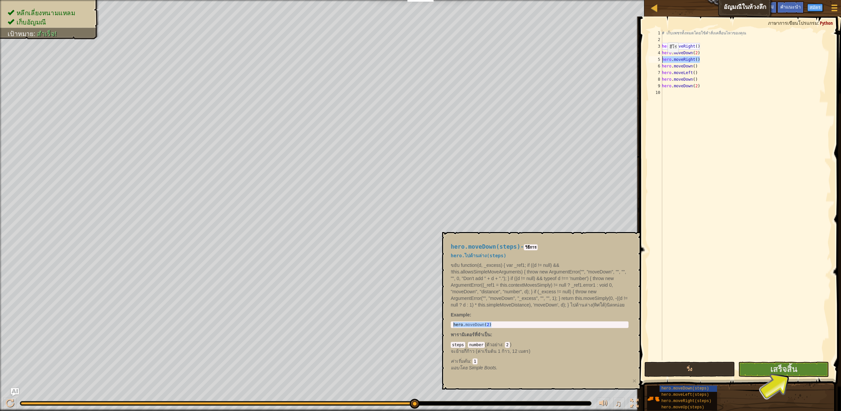
type textarea "hero.moveRight()"
click at [664, 94] on div "# เก็บเพชรทั้งหมดโดยใช้คำสั่งเคลื่อนไหวของคุณ hero . moveRight ( ) hero . moveD…" at bounding box center [746, 202] width 171 height 344
paste textarea "hero.moveRight()"
type textarea "hero.moveRight()"
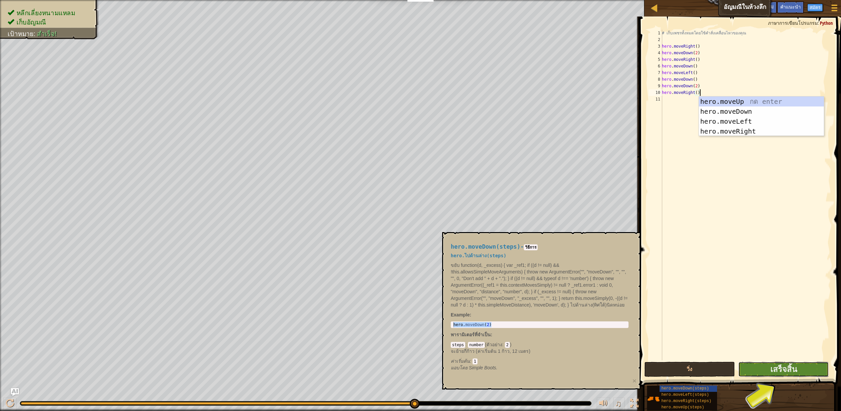
click at [760, 366] on button "เสร็จสิ้น" at bounding box center [783, 369] width 91 height 15
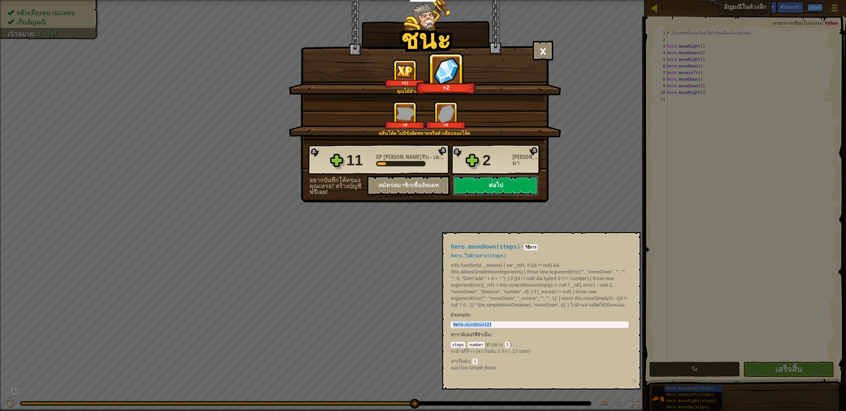
click at [518, 186] on button "ต่อไป" at bounding box center [495, 185] width 85 height 20
select select "th"
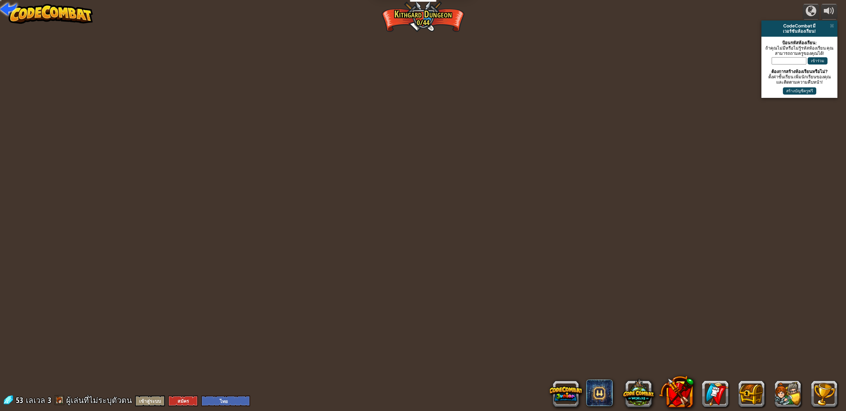
select select "th"
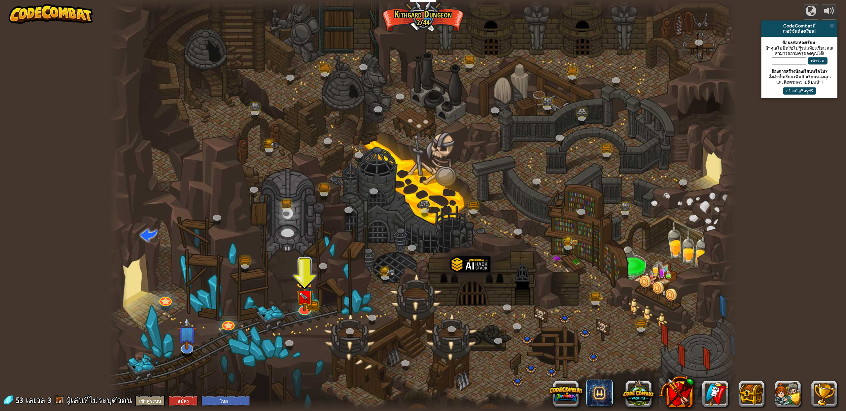
click at [318, 299] on div at bounding box center [423, 205] width 629 height 411
click at [305, 306] on img at bounding box center [304, 290] width 18 height 40
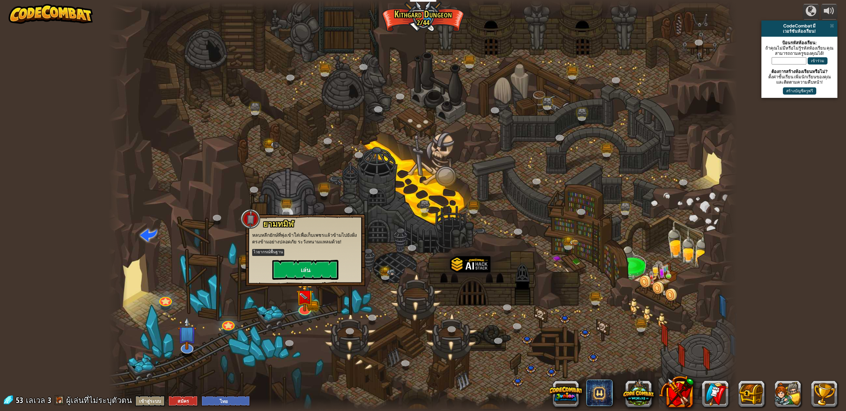
click at [319, 243] on p "หลบหลีกยักษ์ที่พุ่งเข้าใส่เพื่อเก็บเพชรแล้วข้ามไปยังฝั่งตรงข้ามอย่างปลอดภัย ระว…" at bounding box center [305, 238] width 106 height 13
click at [322, 268] on button "เล่น" at bounding box center [305, 270] width 66 height 20
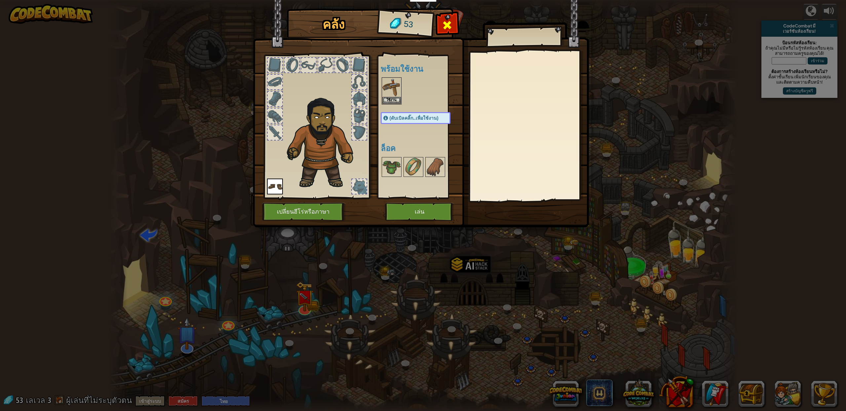
click at [447, 25] on span at bounding box center [447, 25] width 11 height 11
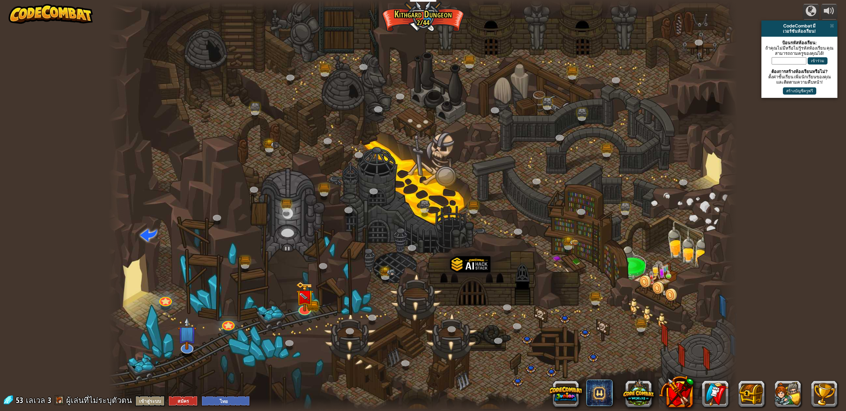
click at [782, 311] on div "powered by CodeCombat มี เวอร์ชันห้องเรียน! ป้อนรหัสห้องเรียน: [PERSON_NAME]ไม่…" at bounding box center [423, 205] width 846 height 411
